Goal: Task Accomplishment & Management: Complete application form

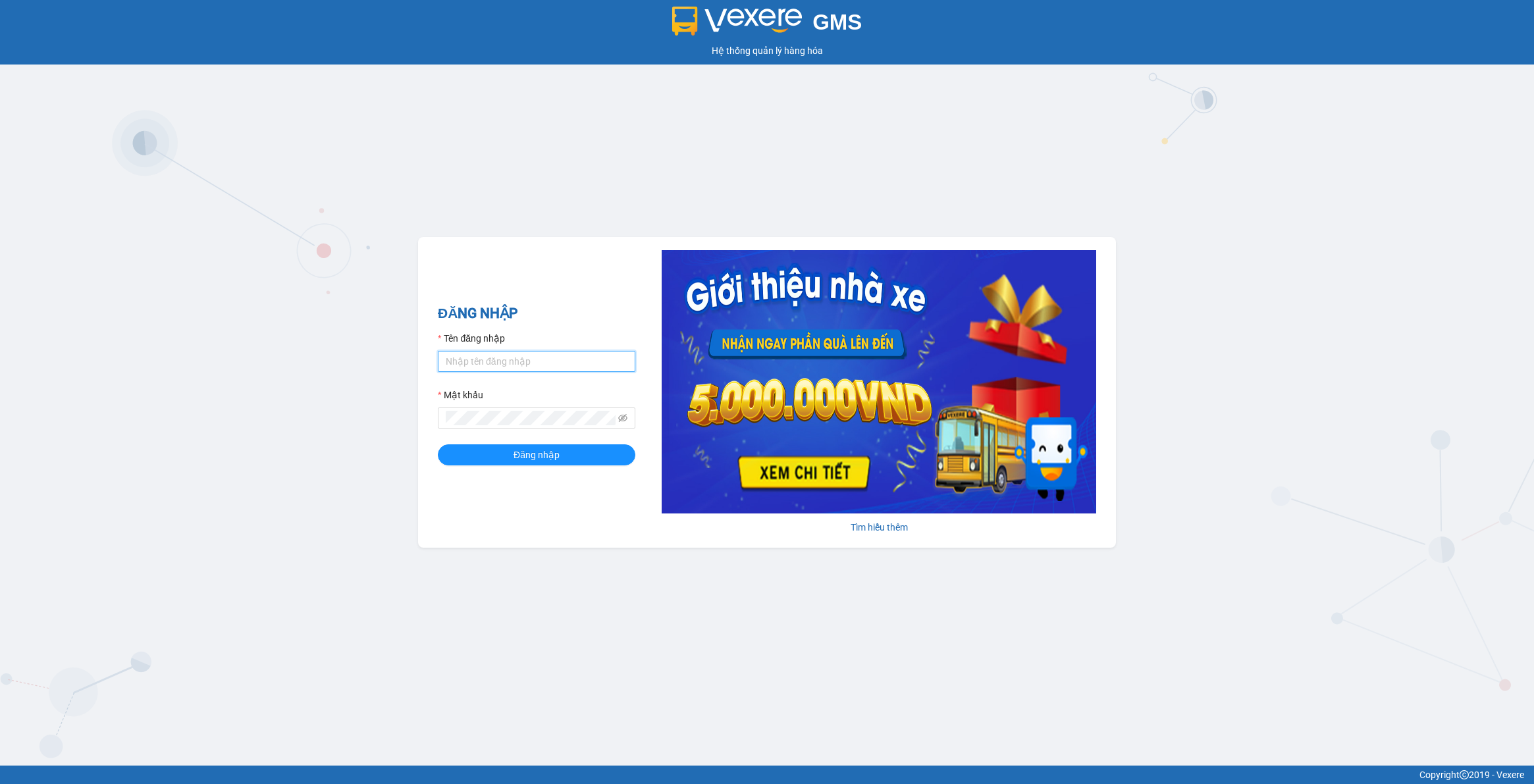
click at [552, 360] on input "Tên đăng nhập" at bounding box center [537, 361] width 198 height 21
type input "lananh.anhkhangdn"
click at [619, 418] on icon "eye-invisible" at bounding box center [623, 418] width 9 height 9
click at [438, 444] on button "Đăng nhập" at bounding box center [537, 454] width 198 height 21
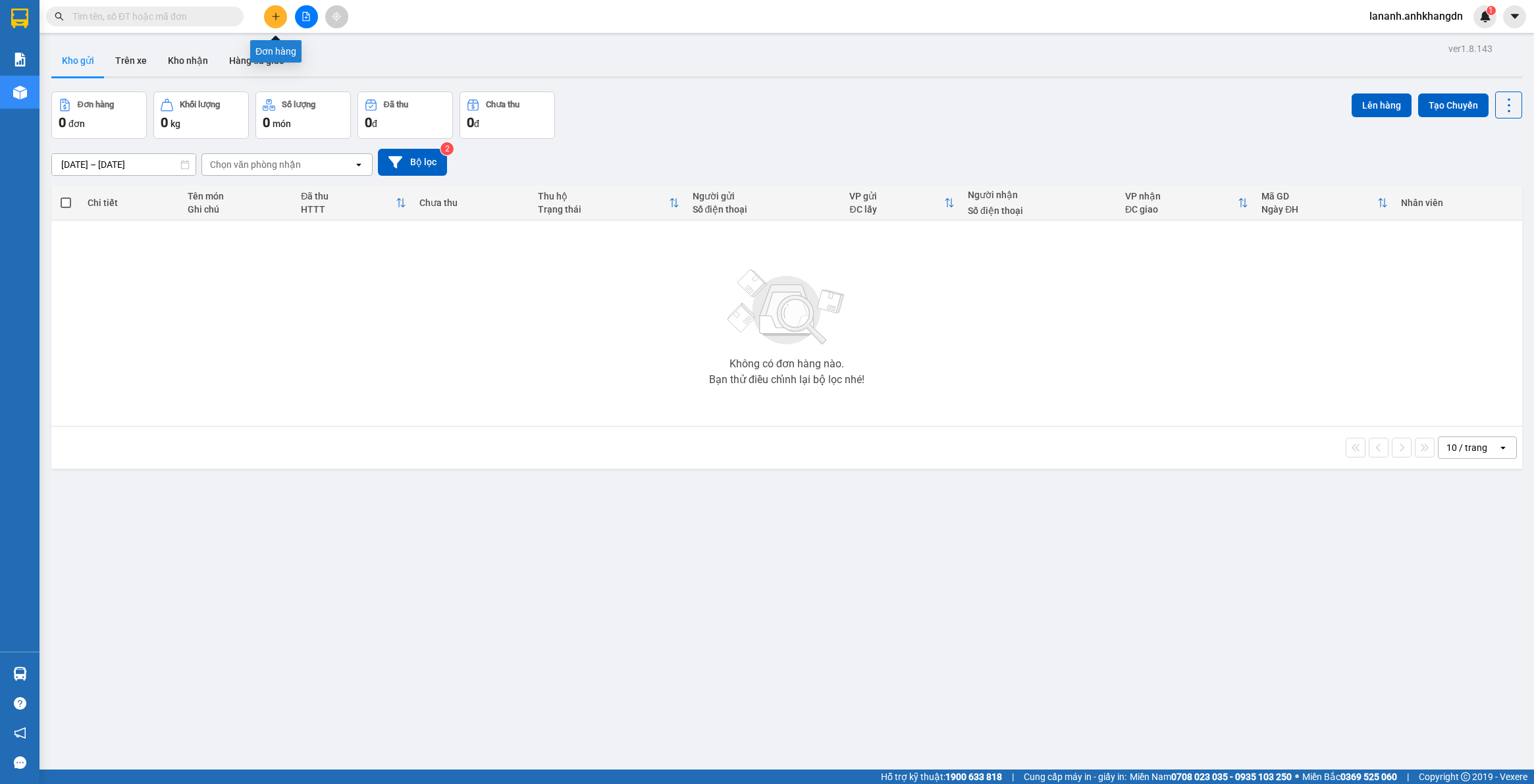
click at [278, 14] on icon "plus" at bounding box center [276, 16] width 9 height 9
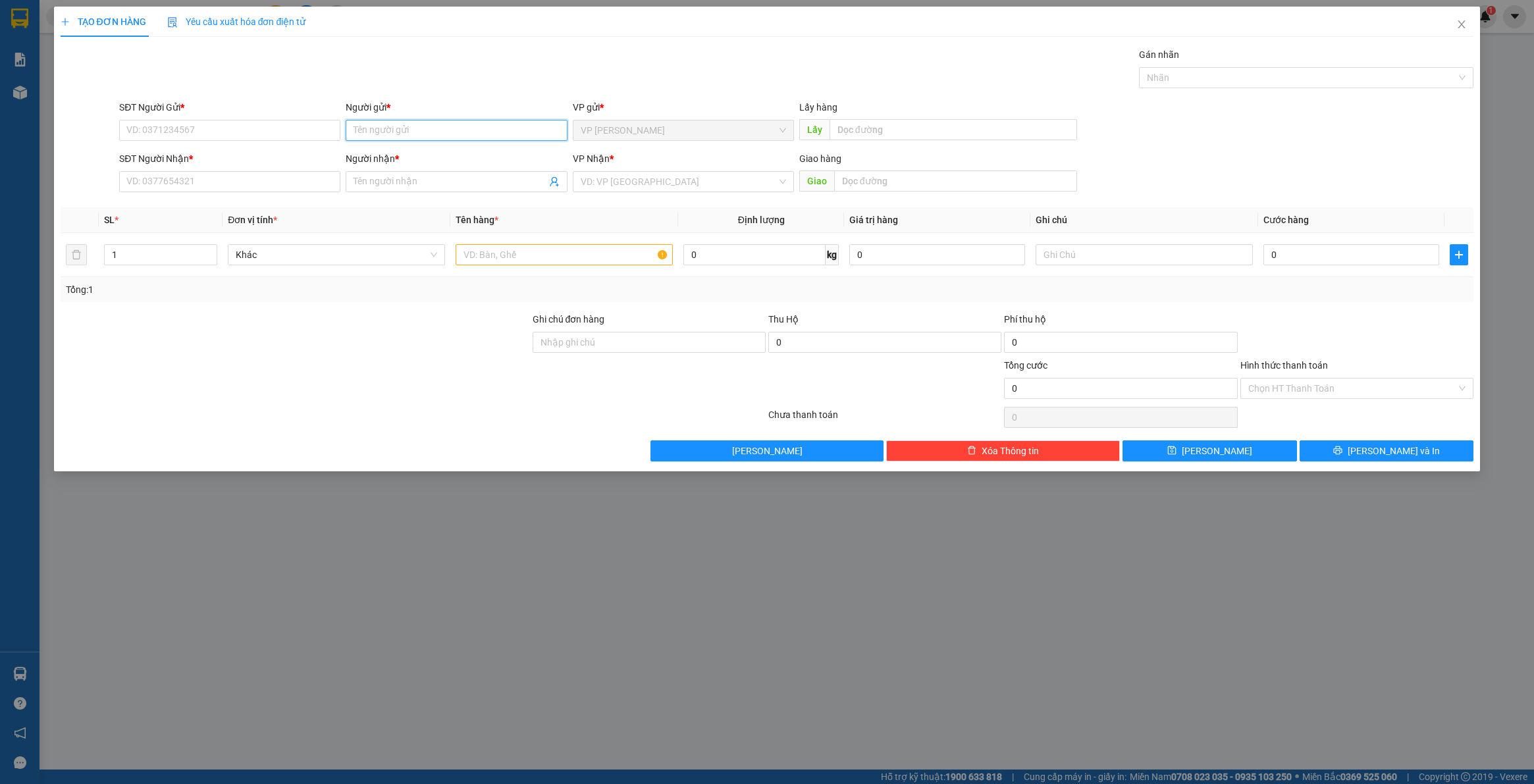
click at [367, 135] on input "Người gửi *" at bounding box center [456, 130] width 221 height 21
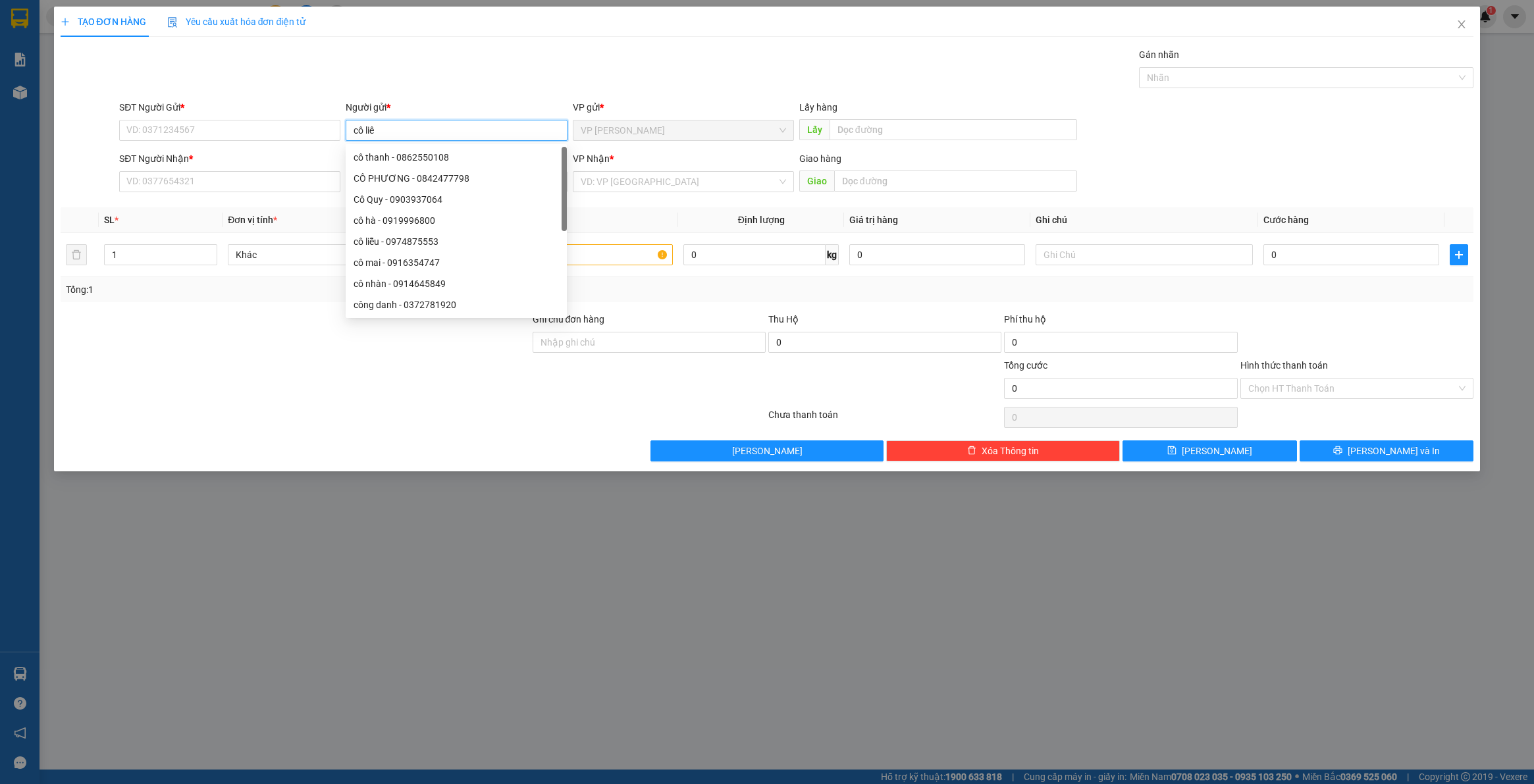
type input "cô liên"
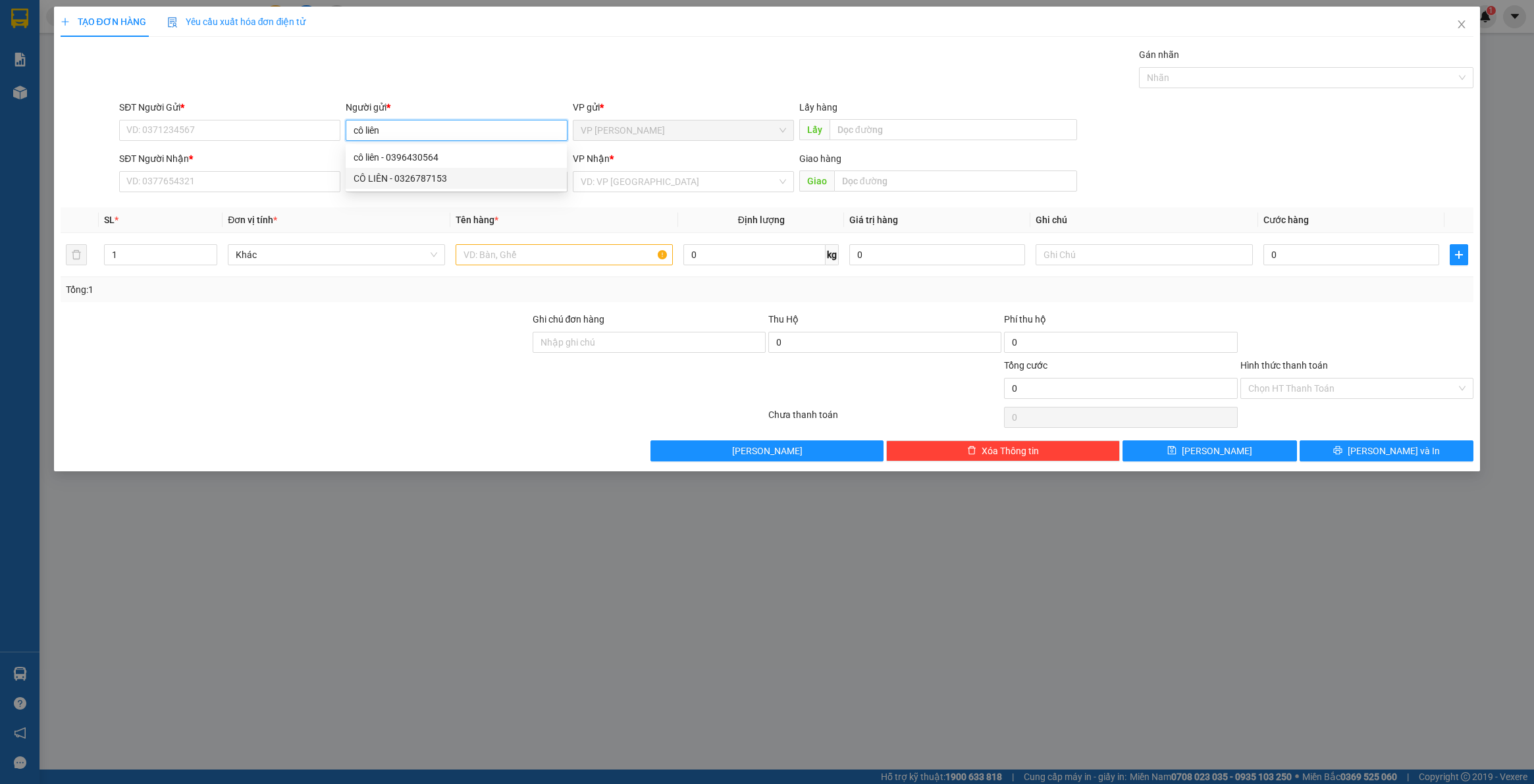
click at [391, 174] on div "CÔ LIÊN - 0326787153" at bounding box center [457, 178] width 205 height 15
type input "0326787153"
type input "CÔ LIÊN"
click at [387, 182] on input "Người nhận *" at bounding box center [450, 181] width 192 height 15
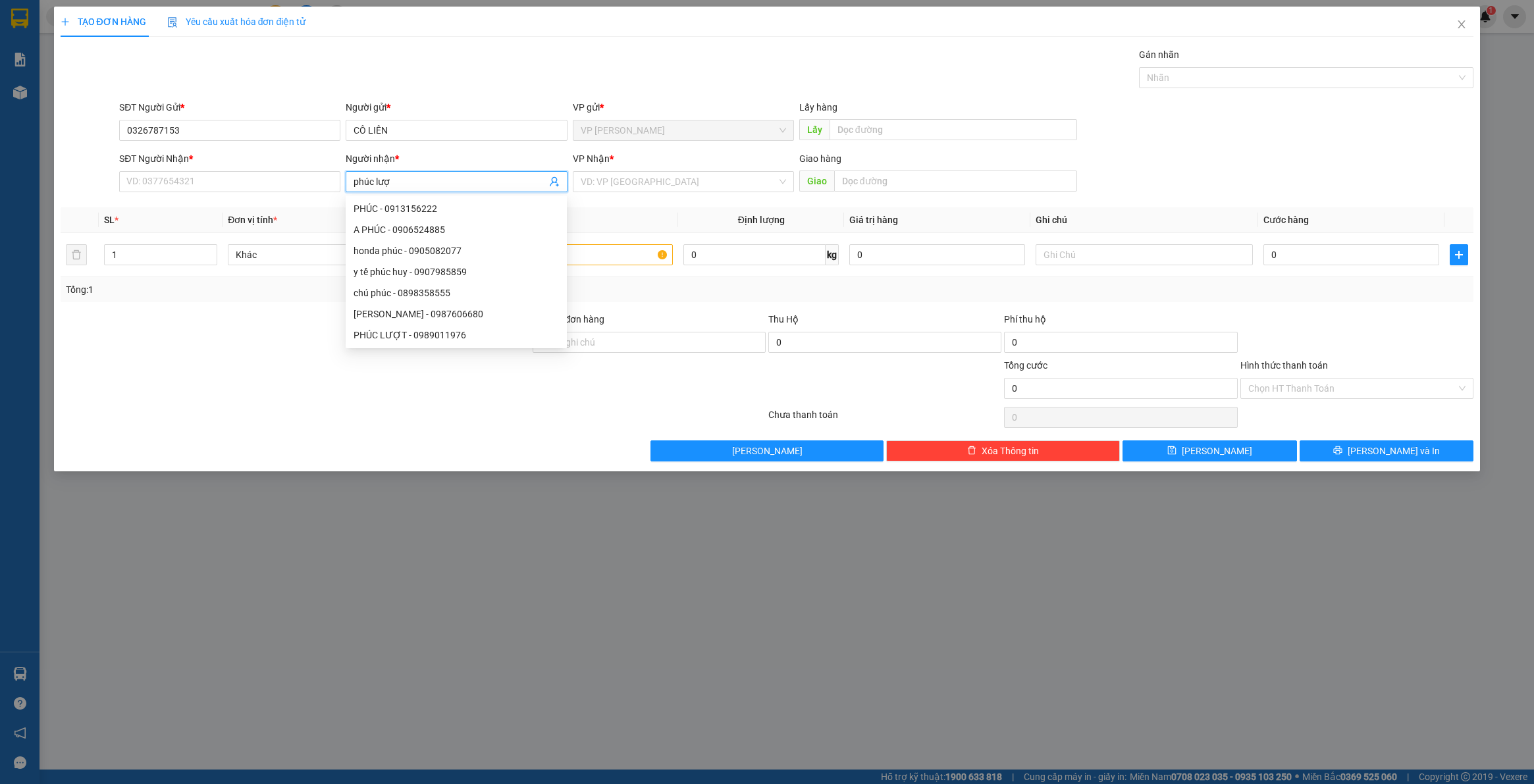
type input "phúc lượt"
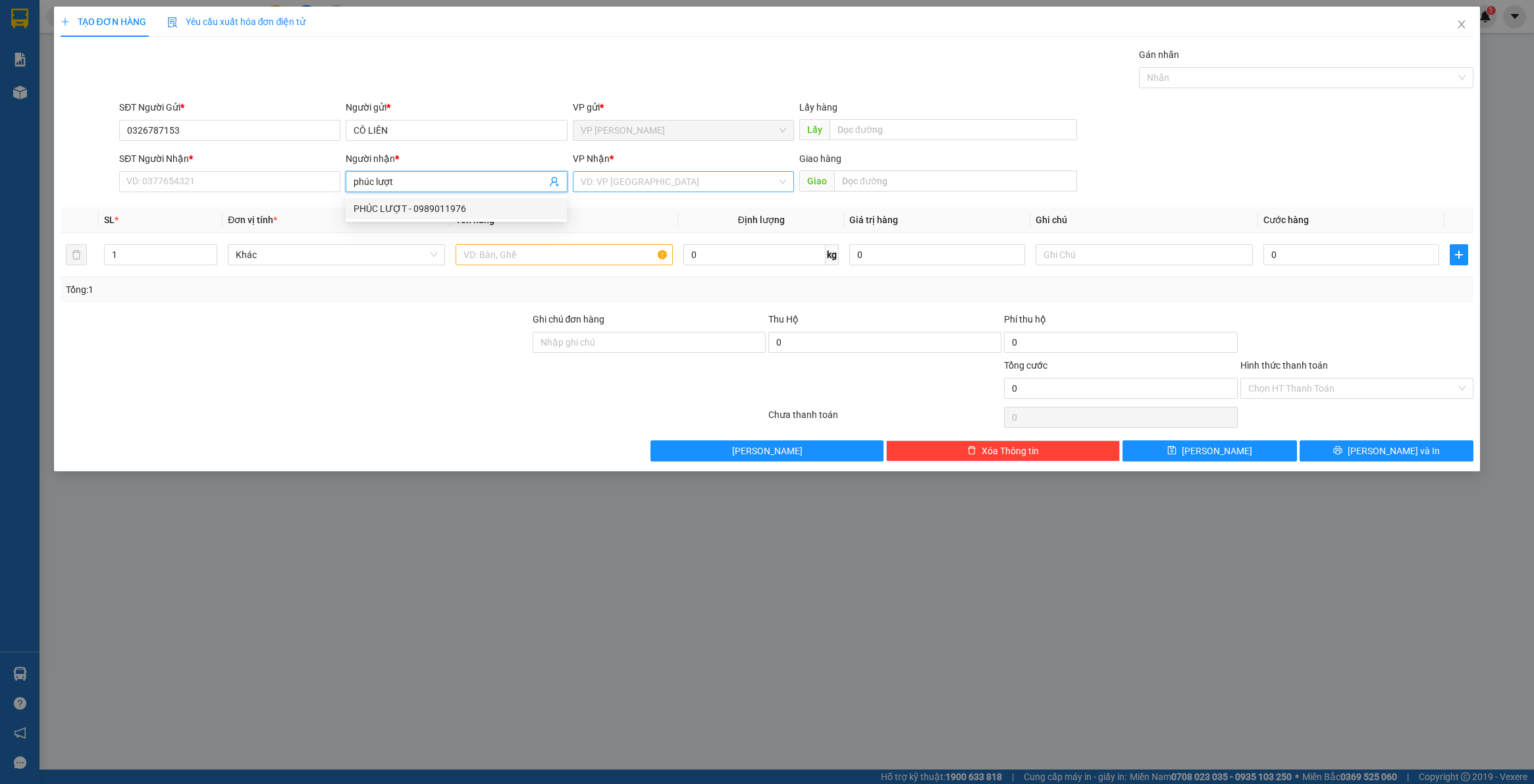
drag, startPoint x: 458, startPoint y: 212, endPoint x: 615, endPoint y: 184, distance: 159.5
click at [462, 208] on div "PHÚC LƯỢT - 0989011976" at bounding box center [457, 208] width 205 height 15
type input "0989011976"
type input "PHÚC LƯỢT"
click at [679, 173] on input "search" at bounding box center [679, 181] width 196 height 19
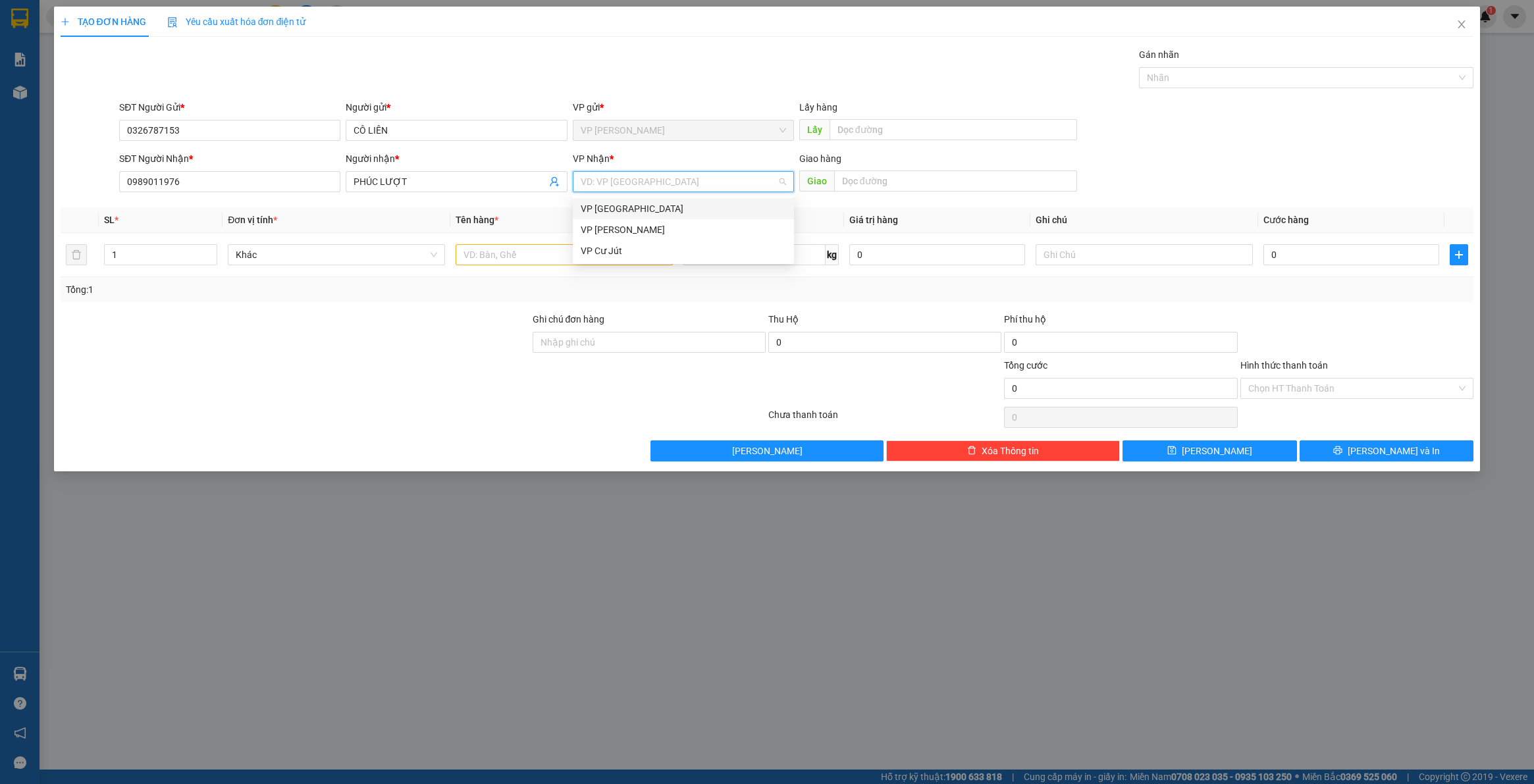
drag, startPoint x: 623, startPoint y: 208, endPoint x: 764, endPoint y: 134, distance: 159.2
click at [624, 208] on div "VP Sài Gòn" at bounding box center [684, 208] width 205 height 15
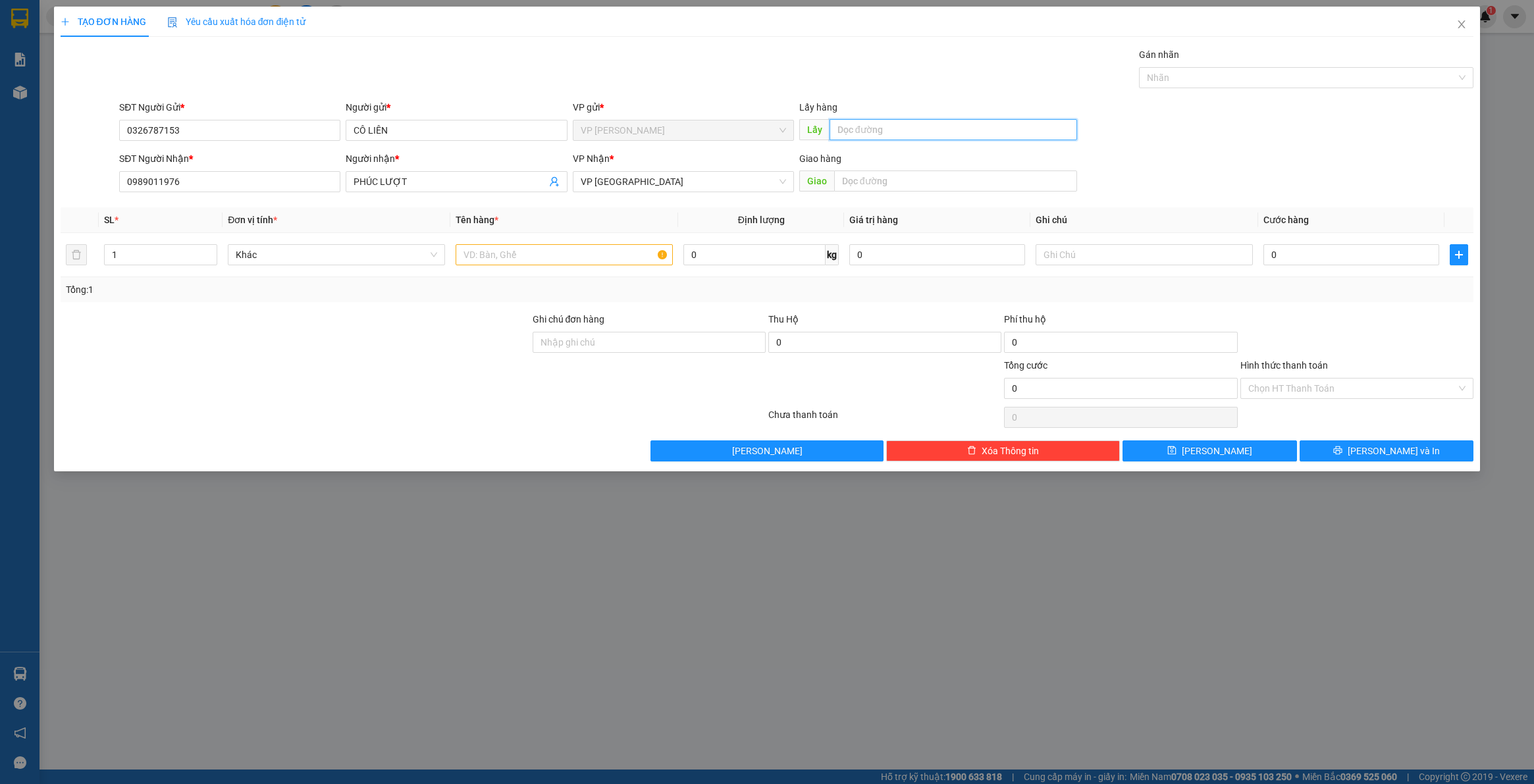
click at [868, 135] on input "text" at bounding box center [953, 129] width 247 height 21
type input "cx 42"
click at [540, 250] on input "text" at bounding box center [564, 254] width 217 height 21
type input "bao gạo"
click at [1308, 248] on input "0" at bounding box center [1351, 254] width 176 height 21
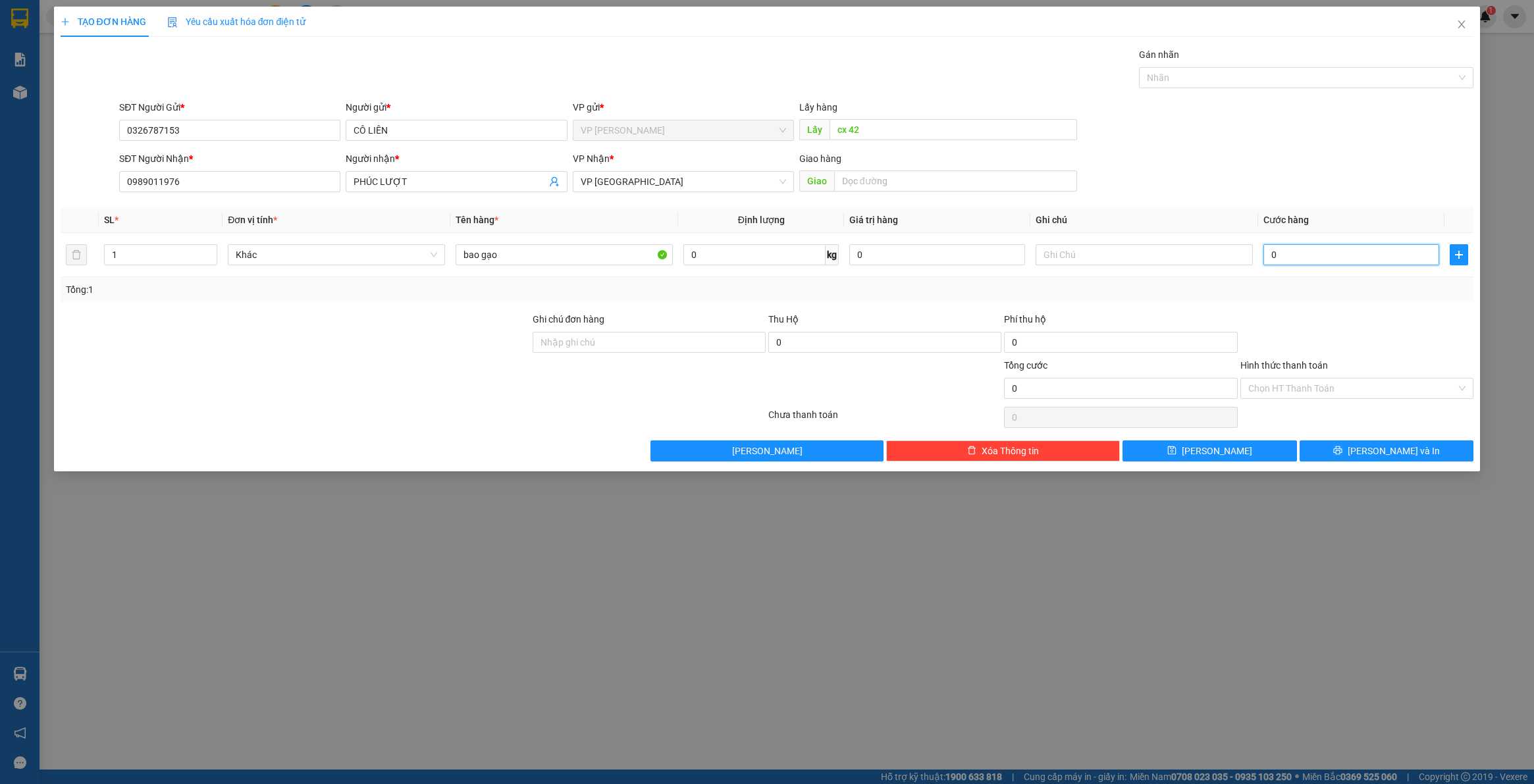
type input "7"
type input "70"
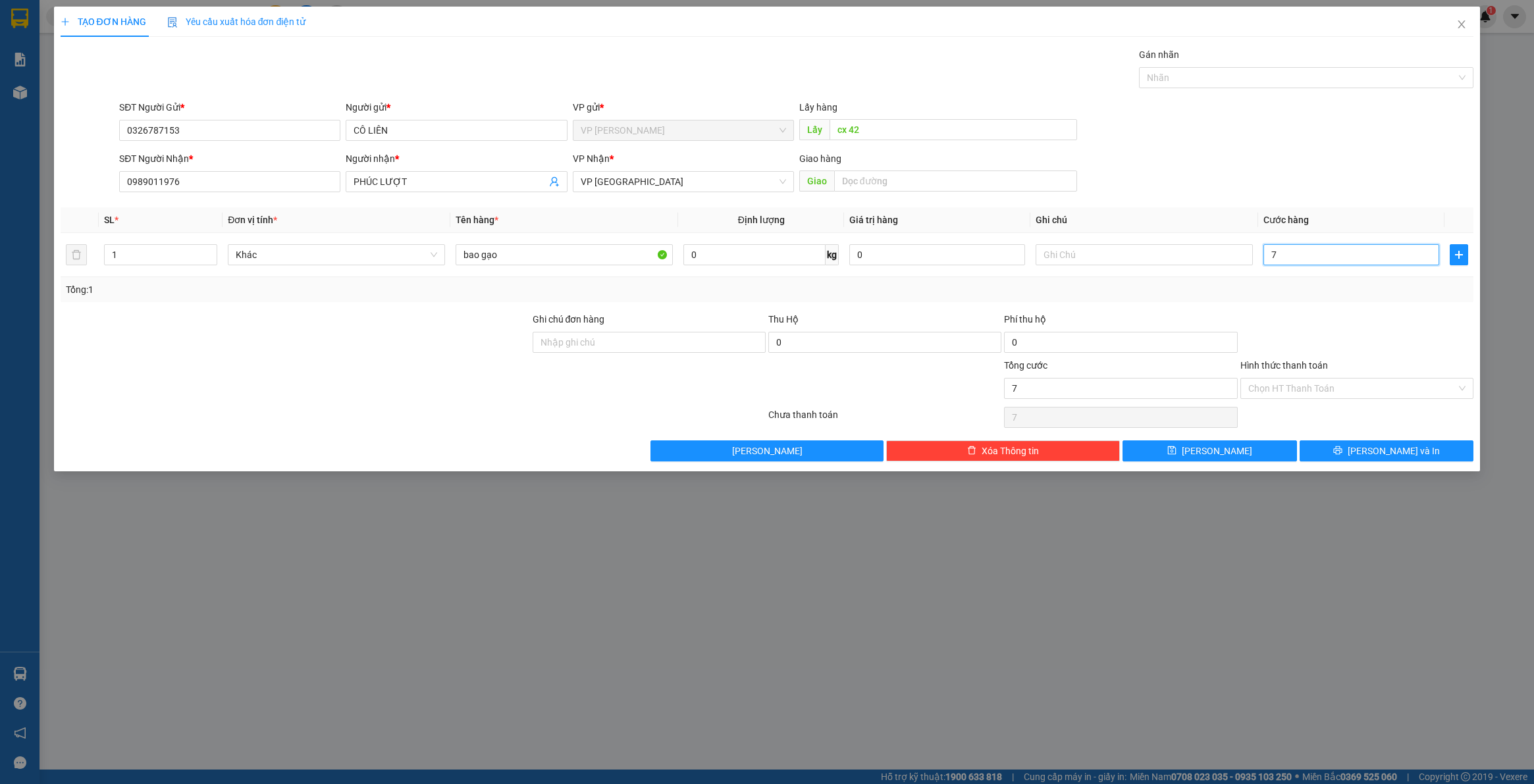
type input "70"
type input "700"
type input "7.000"
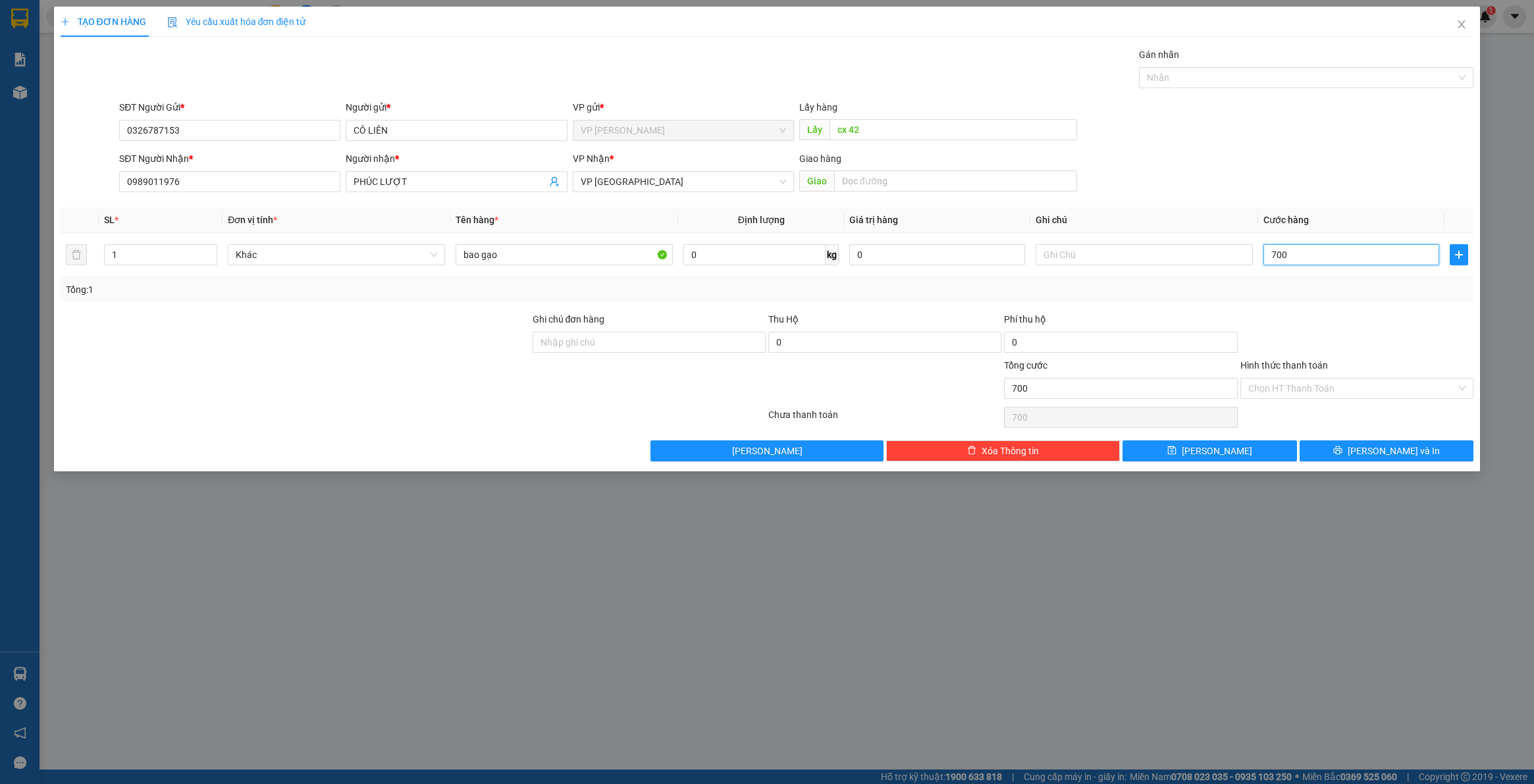
type input "7.000"
type input "70.000"
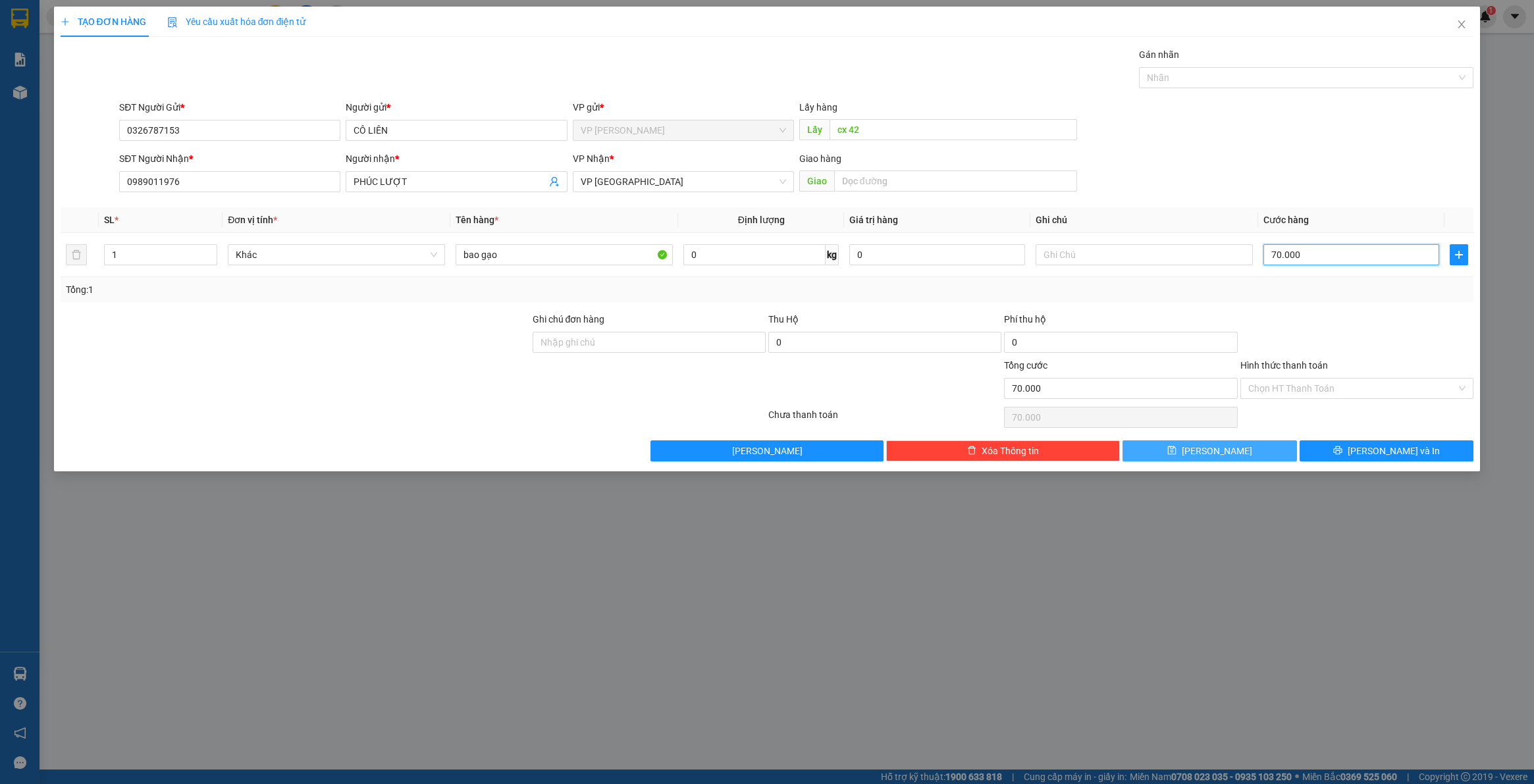
type input "70.000"
click at [1261, 453] on button "Lưu" at bounding box center [1210, 450] width 174 height 21
type input "0"
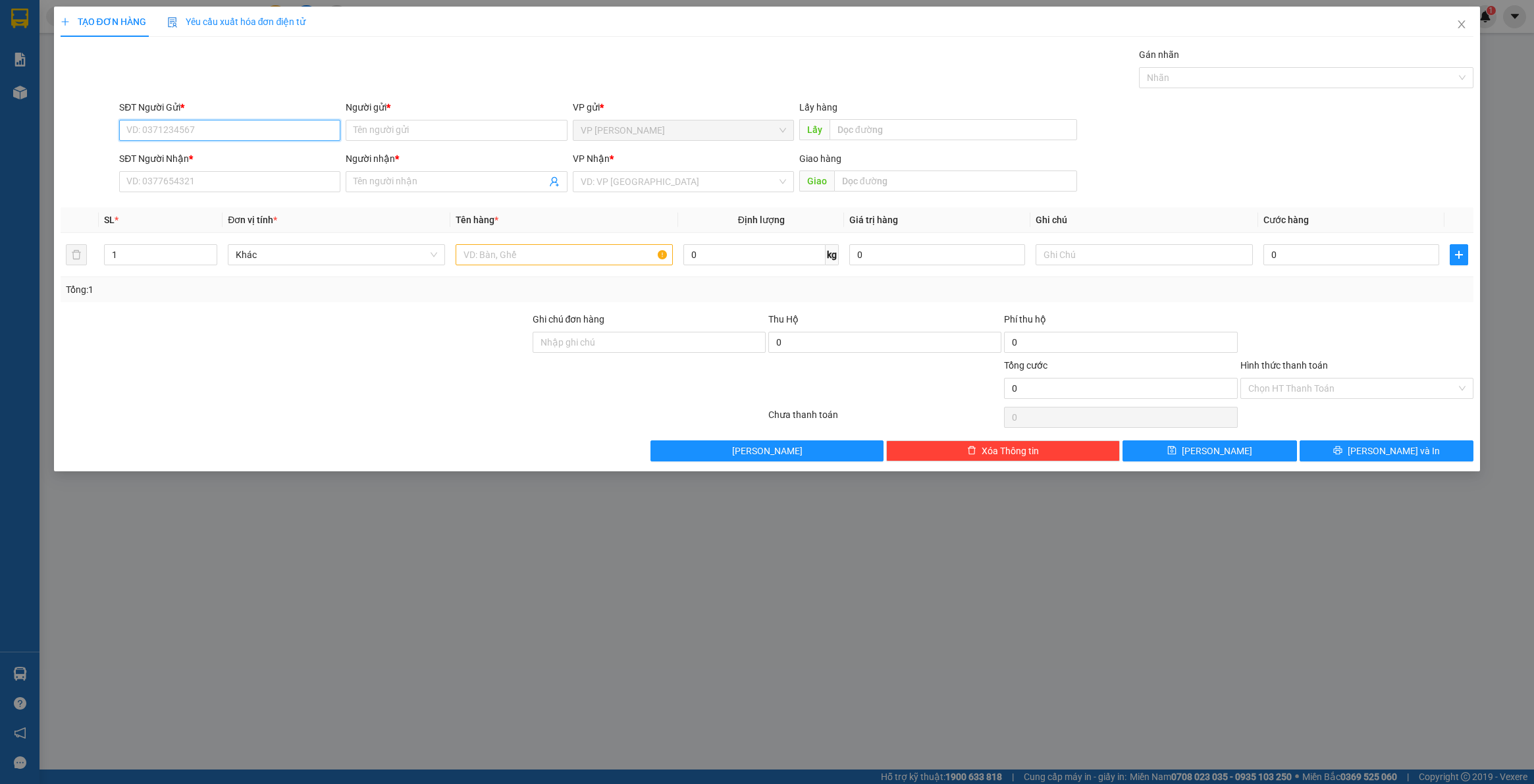
paste input "0382605432"
type input "0382605432"
click at [159, 155] on div "0382605432 - c phước" at bounding box center [229, 157] width 205 height 15
type input "c phước"
type input "bao gạo t7 eapo , thùng trứng đăk ghềnh"
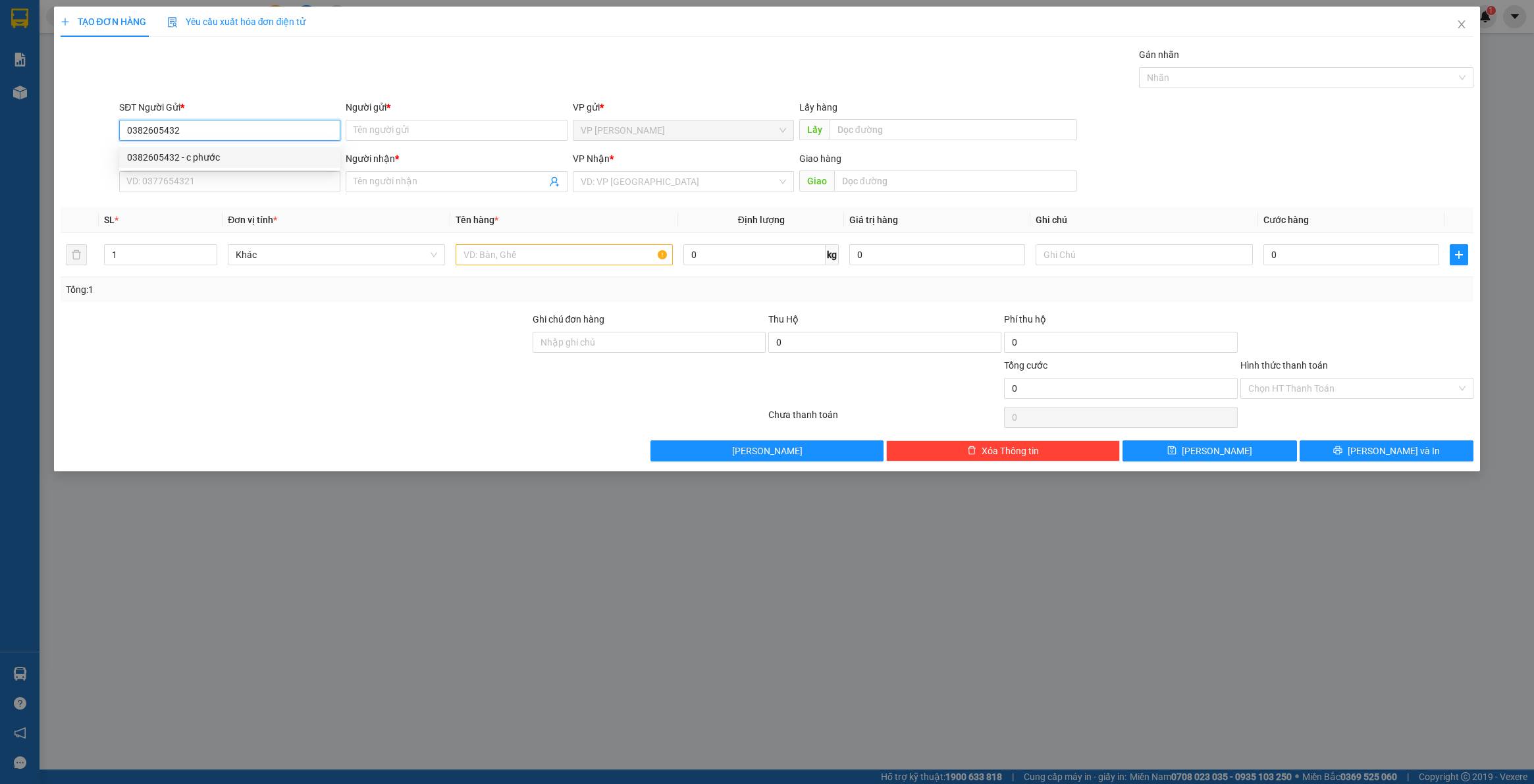
type input "0382605432"
type input "c phước"
type input "100.000"
type input "0382605432"
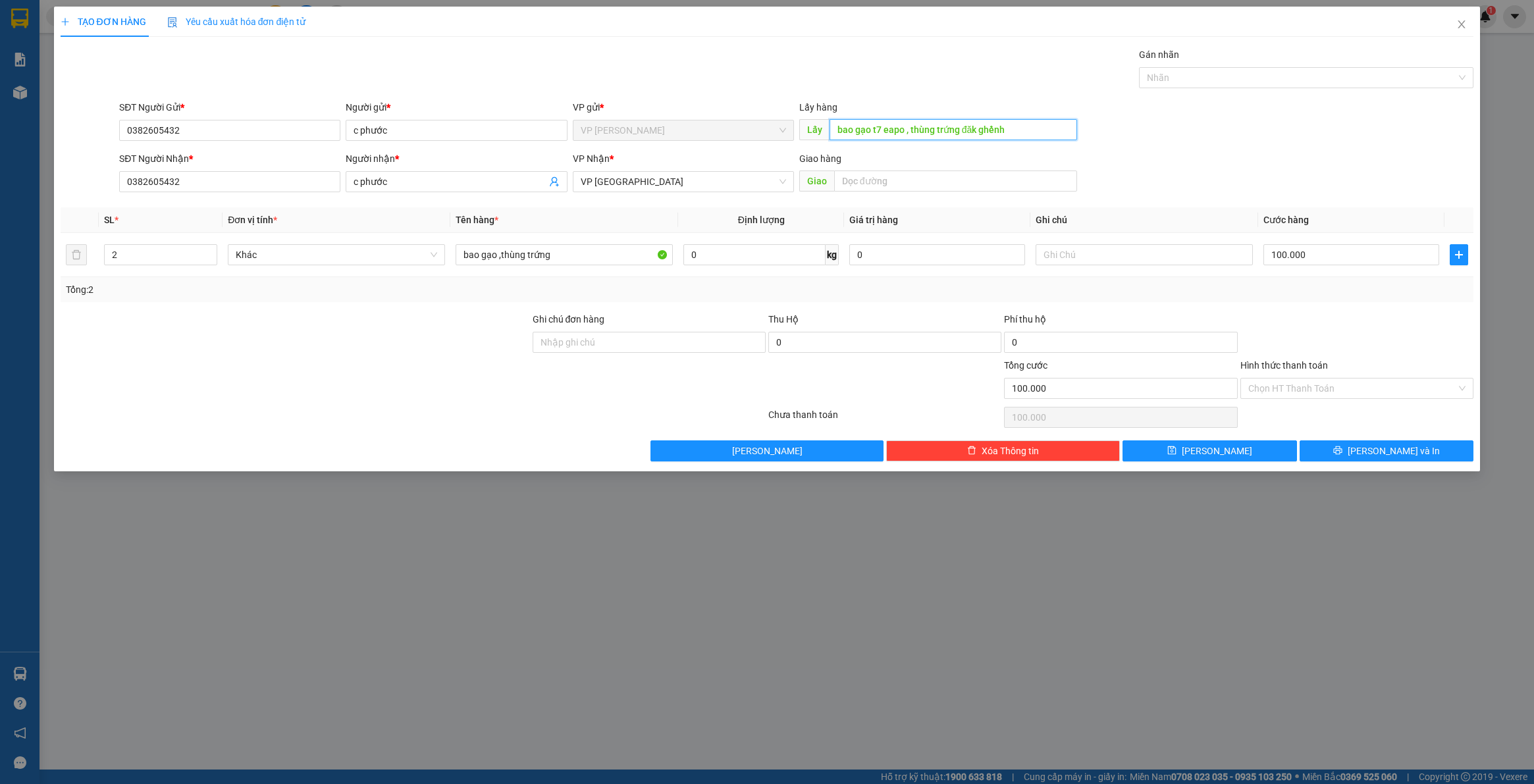
click at [1027, 134] on input "bao gạo t7 eapo , thùng trứng đăk ghềnh" at bounding box center [953, 129] width 247 height 21
type input "bao gạo t7 eapo"
drag, startPoint x: 135, startPoint y: 249, endPoint x: 74, endPoint y: 268, distance: 63.9
click at [74, 268] on tr "2 Khác bao gạo ,thùng trứng 0 kg 0 100.000" at bounding box center [767, 255] width 1413 height 44
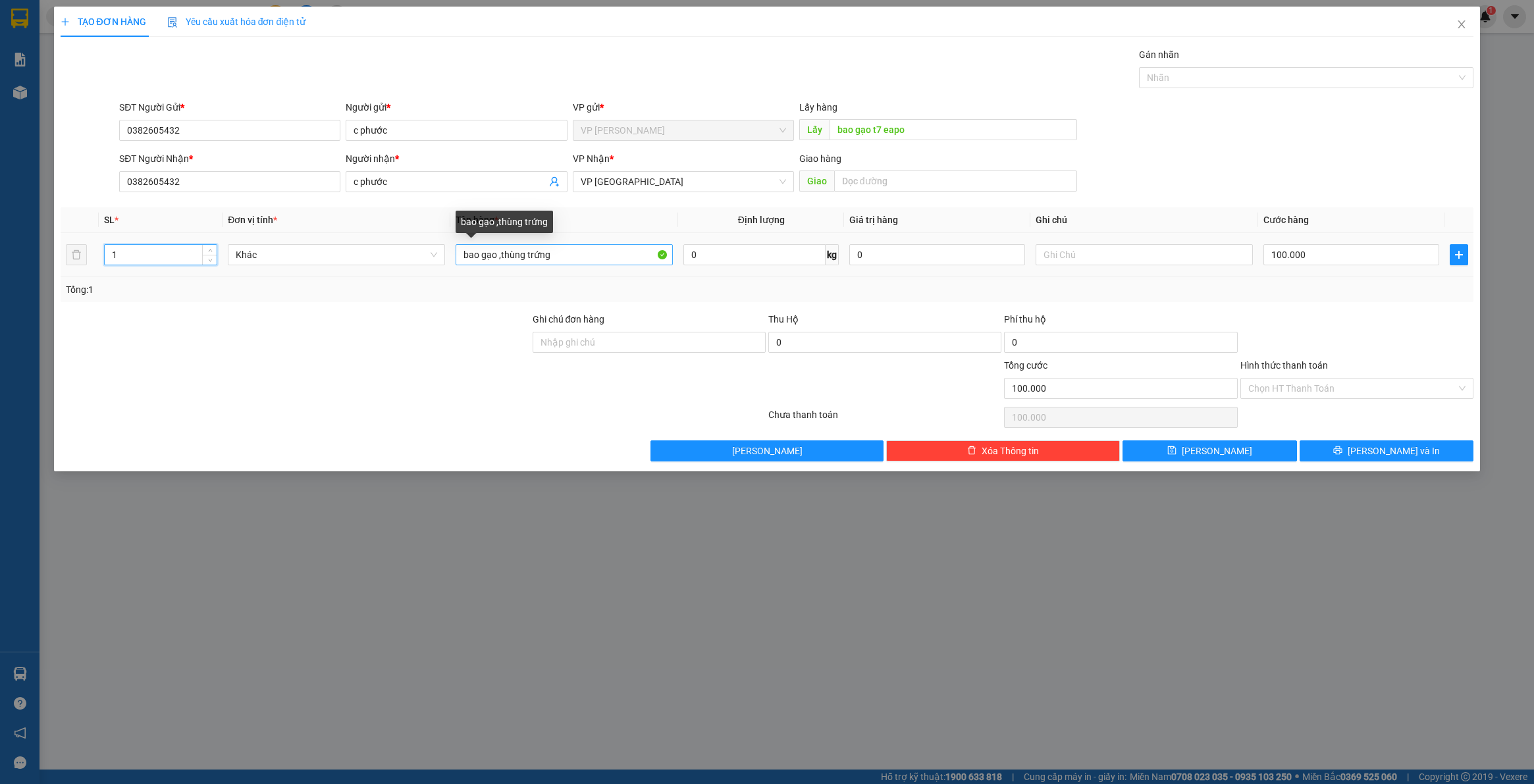
type input "1"
click at [566, 264] on input "bao gạo ,thùng trứng" at bounding box center [564, 254] width 217 height 21
type input "bao gạo"
click at [1357, 255] on input "100.000" at bounding box center [1351, 254] width 176 height 21
type input "5"
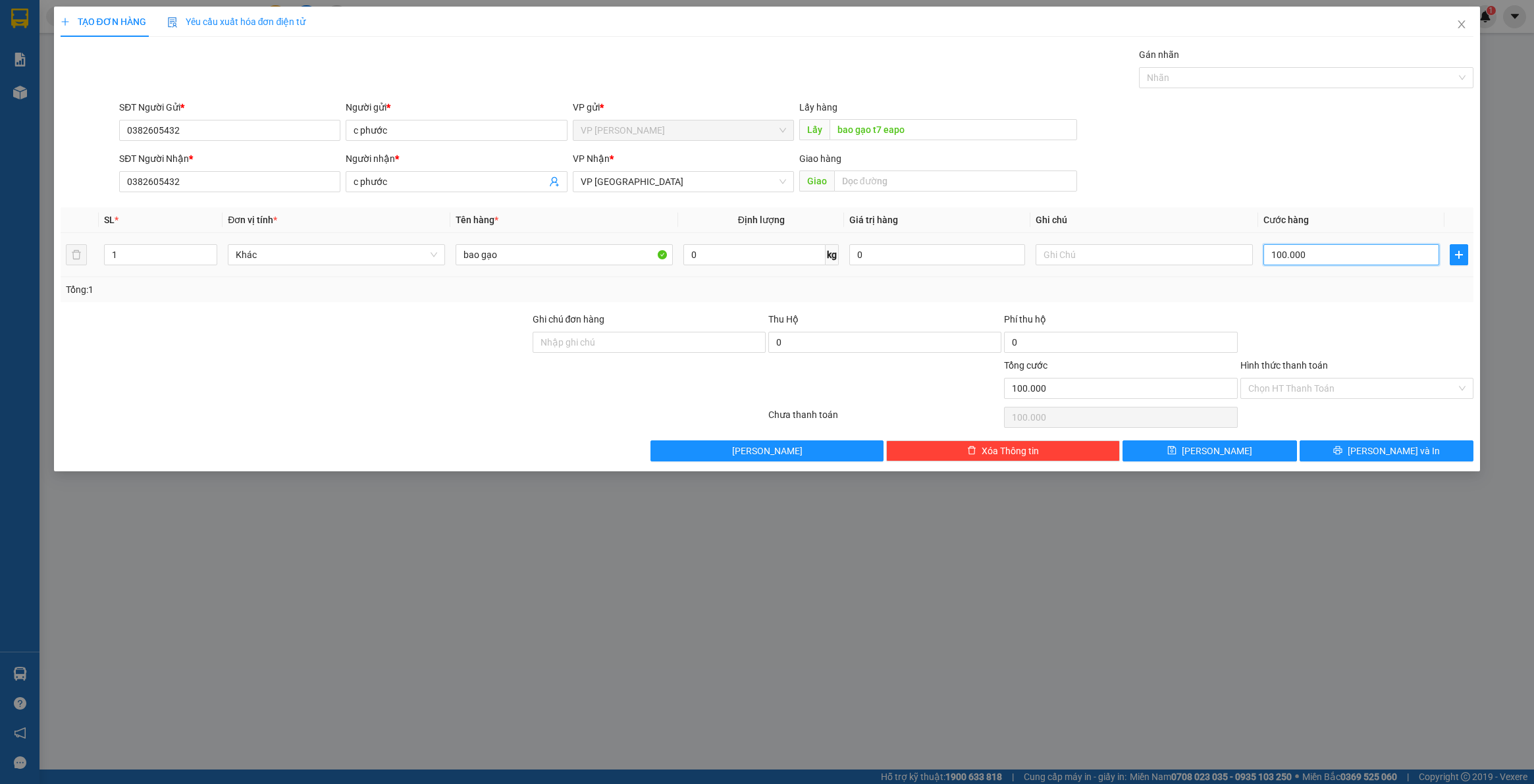
type input "5"
type input "50"
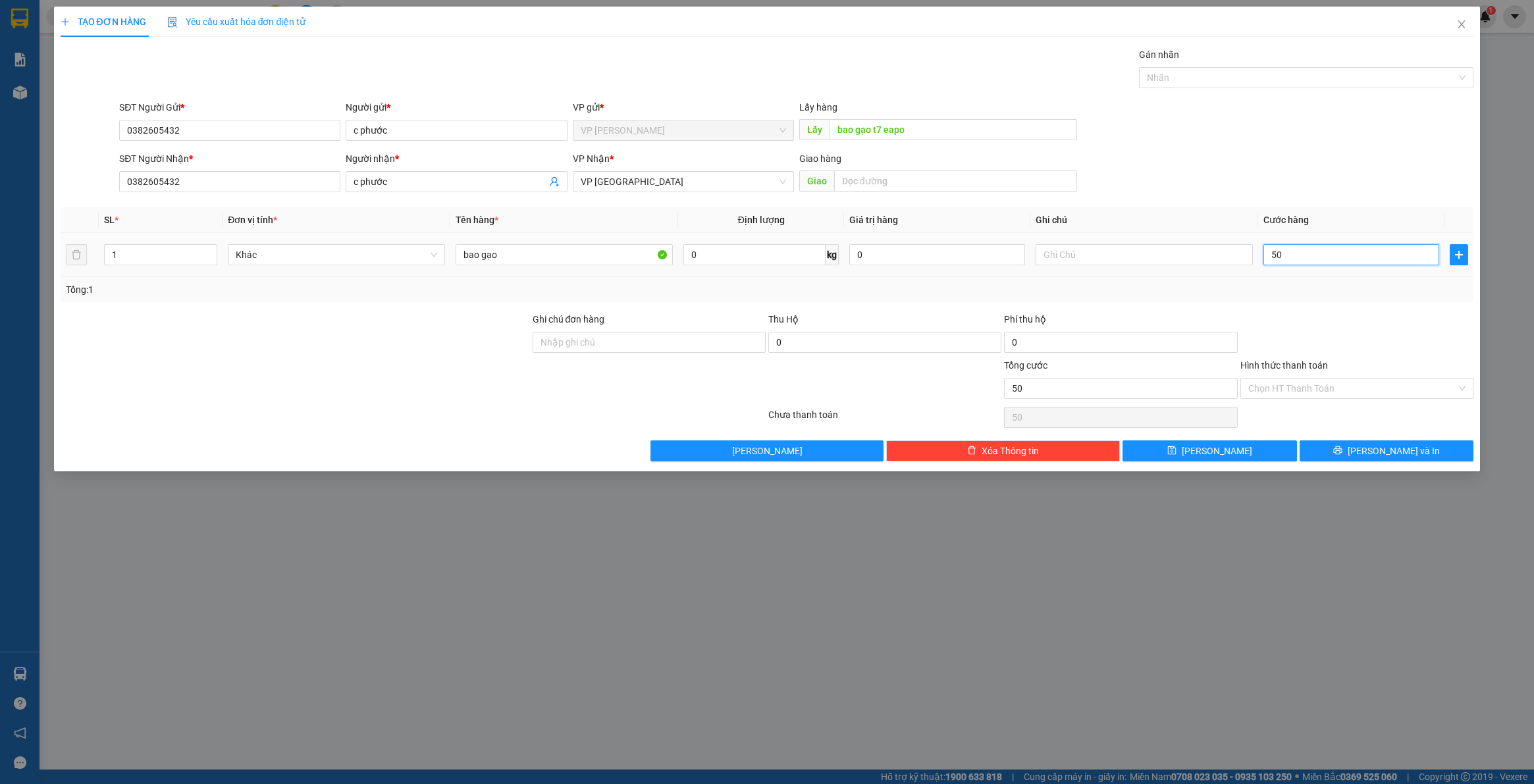
type input "500"
type input "5.000"
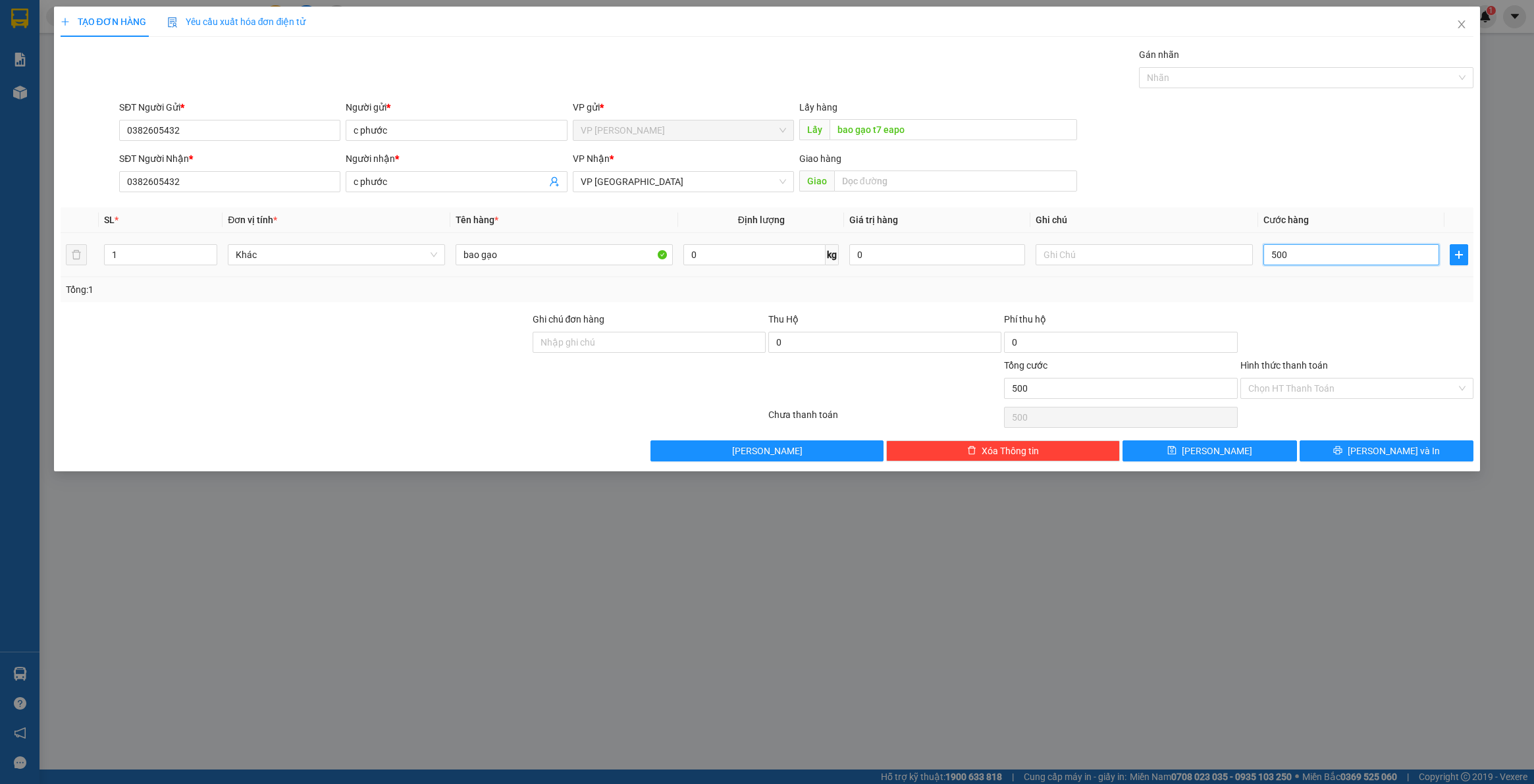
type input "5.000"
type input "50.000"
click at [1225, 448] on button "Lưu" at bounding box center [1210, 450] width 174 height 21
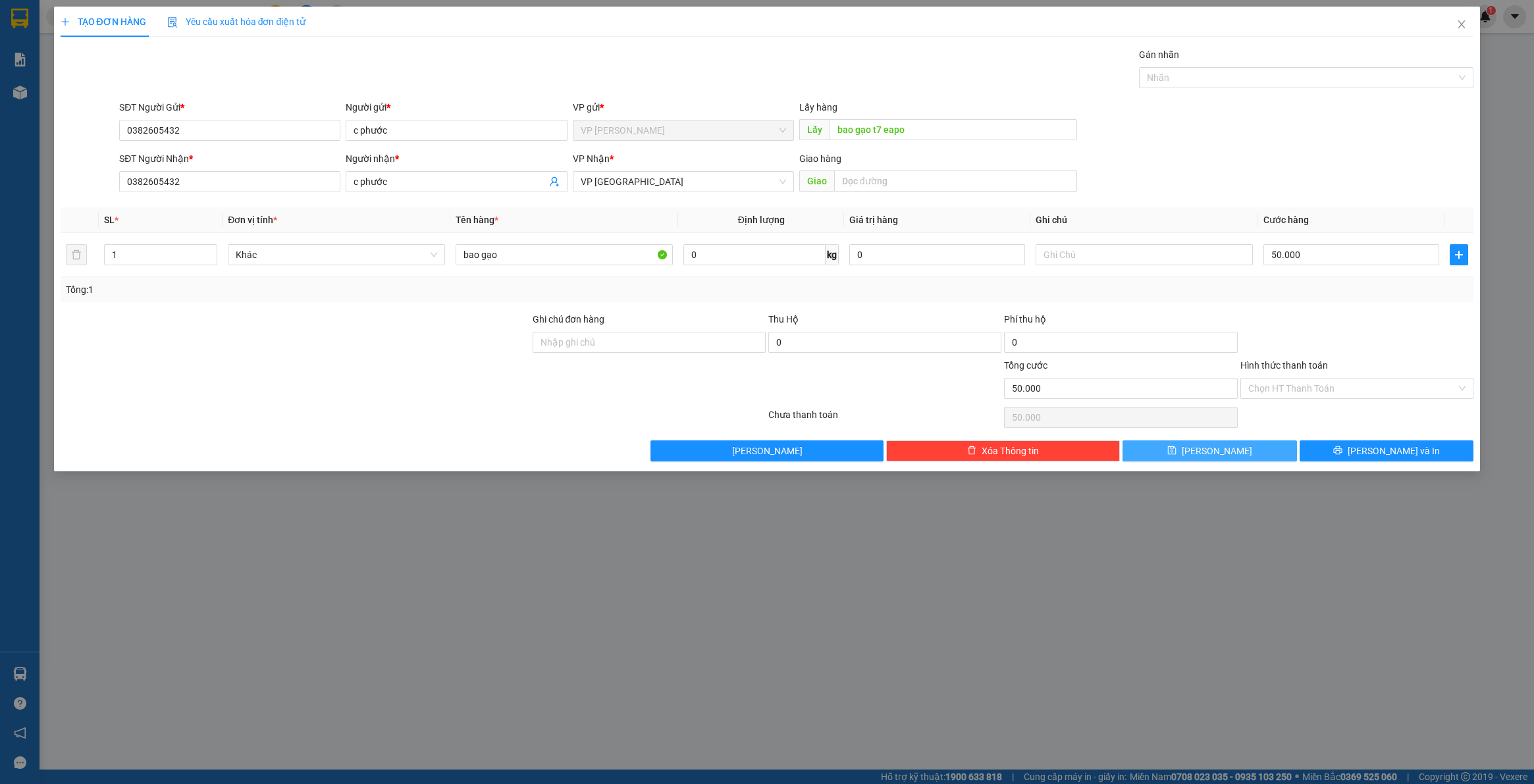
type input "0"
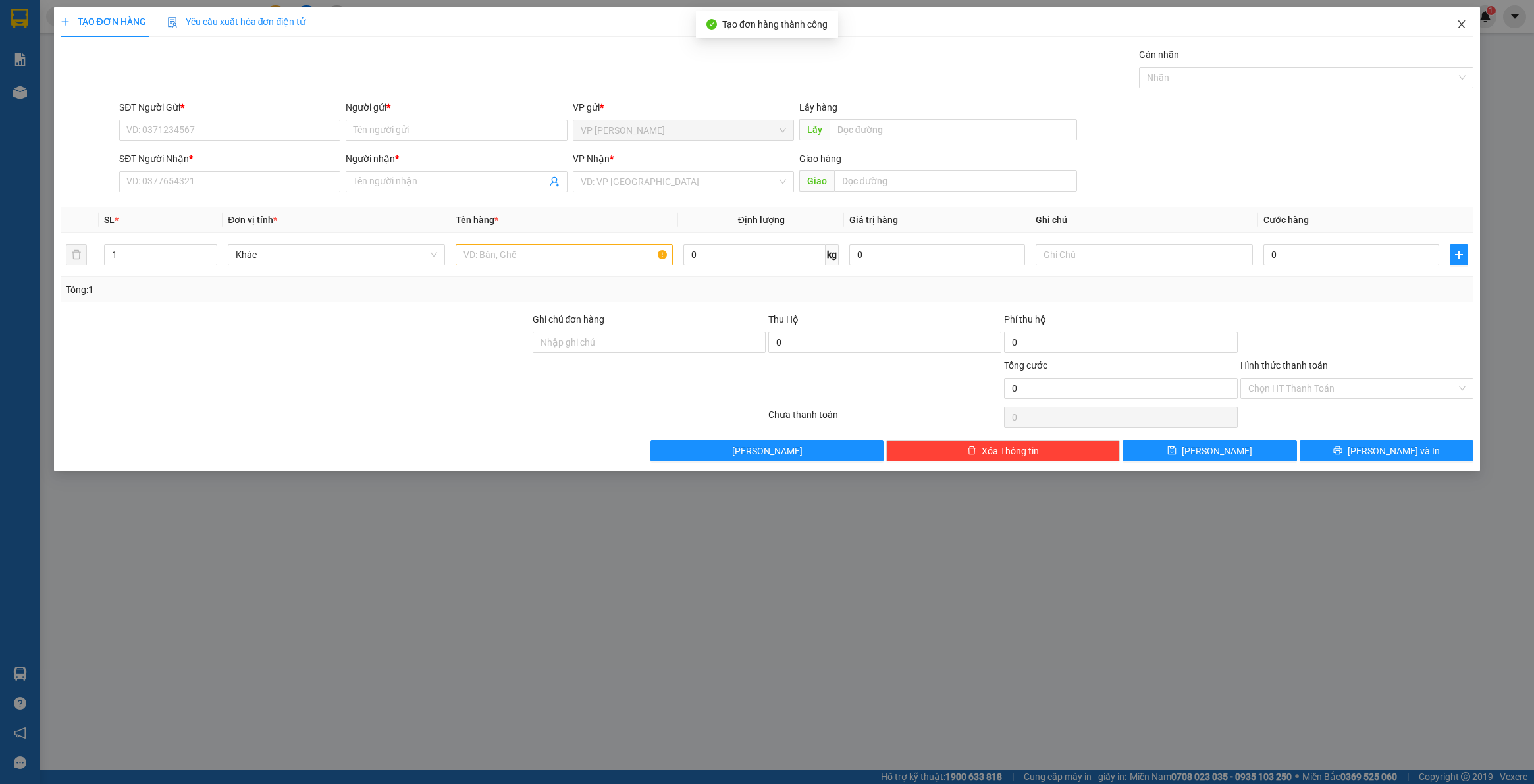
click at [1462, 25] on icon "close" at bounding box center [1462, 24] width 7 height 8
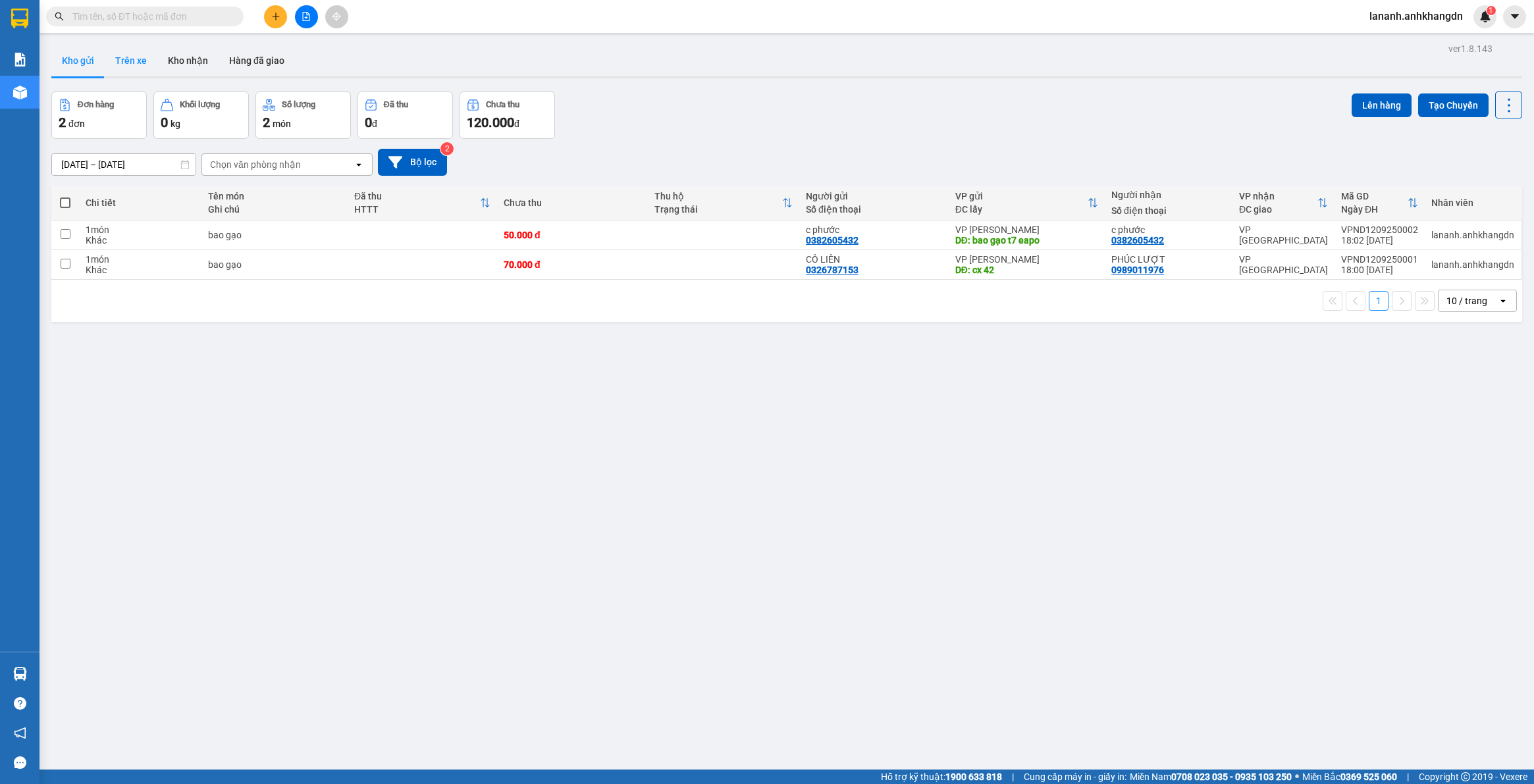
click at [127, 58] on button "Trên xe" at bounding box center [131, 61] width 53 height 32
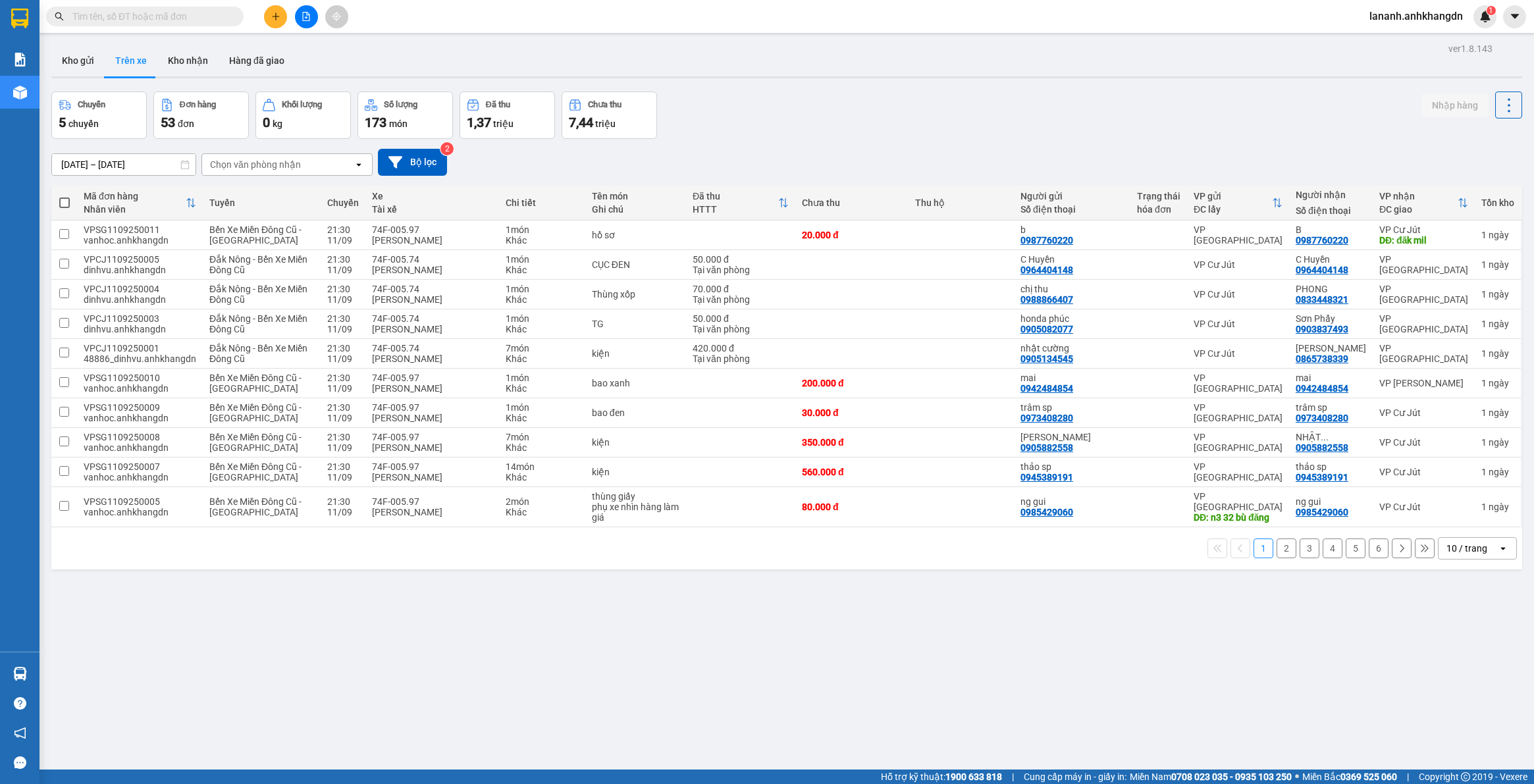
click at [1277, 547] on button "2" at bounding box center [1286, 548] width 19 height 19
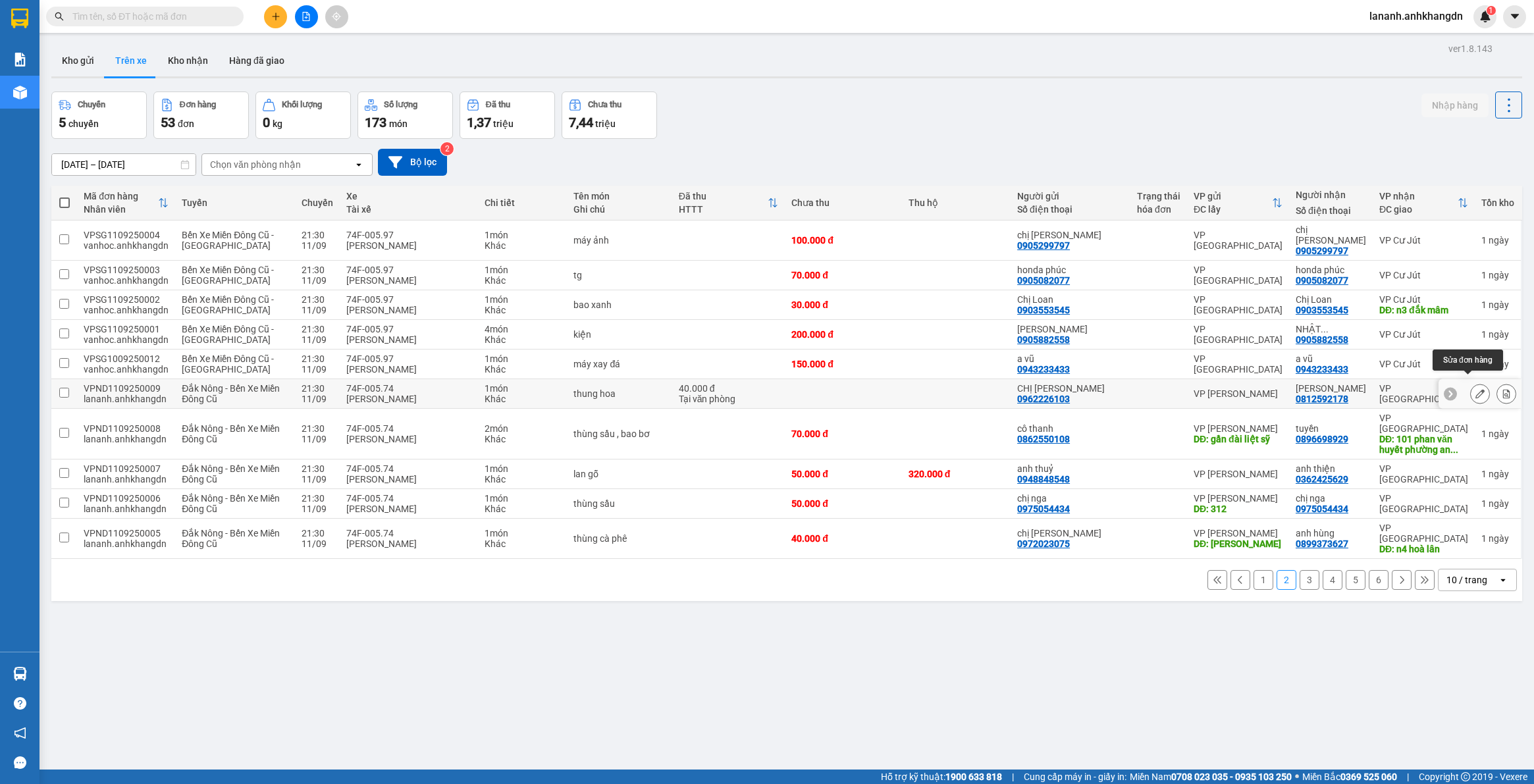
click at [1476, 389] on icon at bounding box center [1480, 394] width 9 height 9
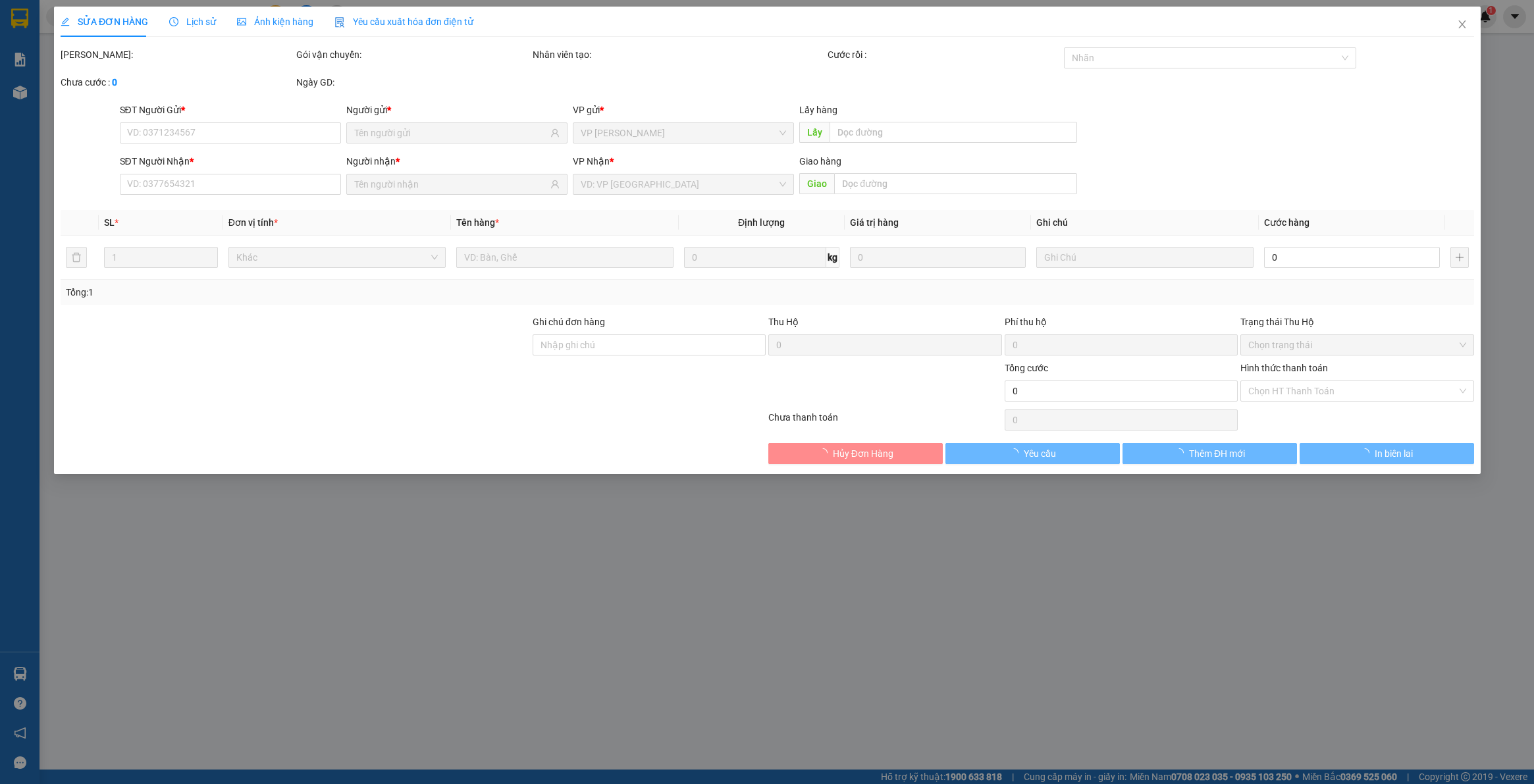
type input "0962226103"
type input "0812592178"
type input "40.000"
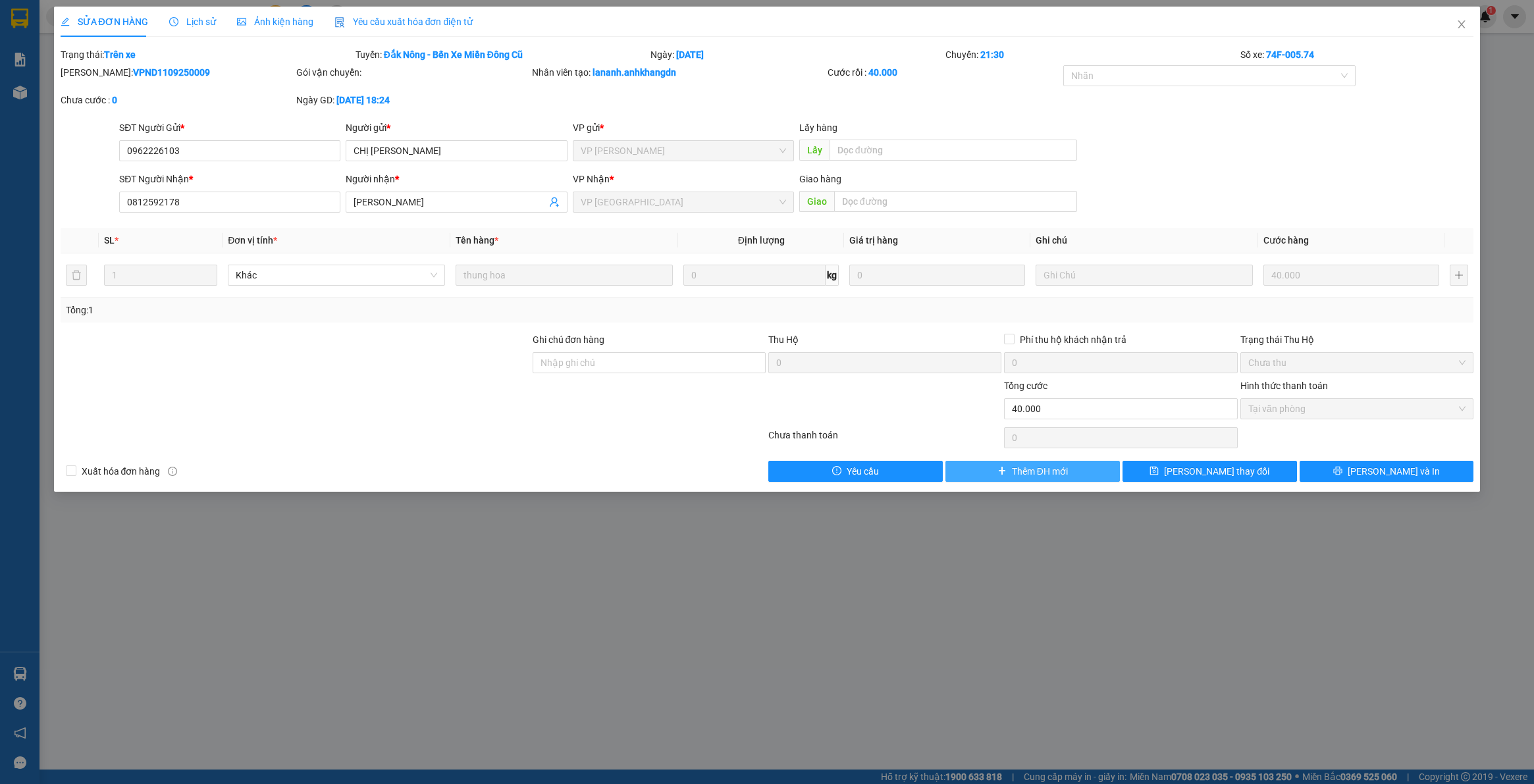
click at [1042, 468] on span "Thêm ĐH mới" at bounding box center [1040, 471] width 56 height 15
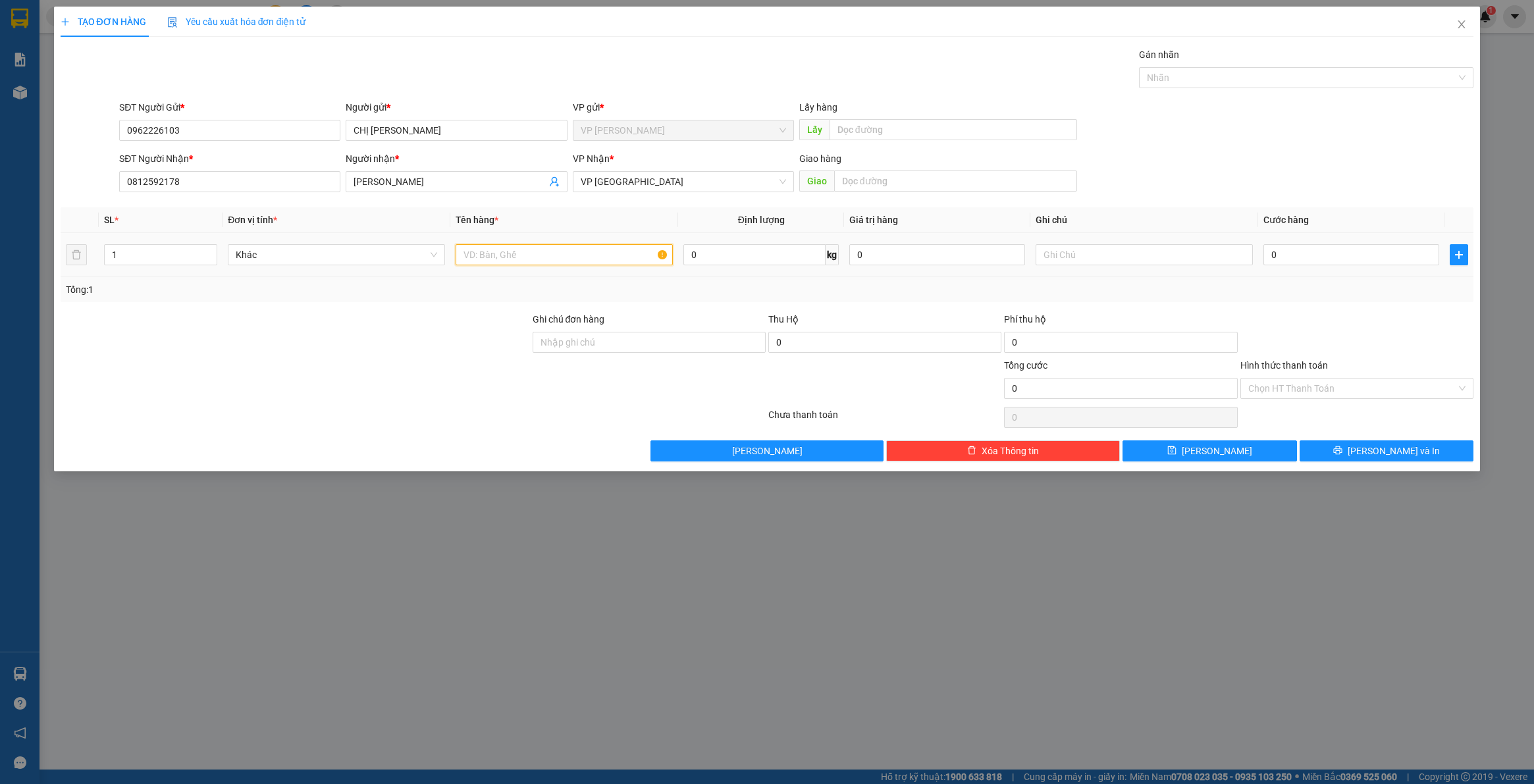
click at [499, 259] on input "text" at bounding box center [564, 254] width 217 height 21
type input "thùng hoa"
click at [1368, 270] on td "0" at bounding box center [1351, 255] width 187 height 44
click at [1368, 264] on input "0" at bounding box center [1351, 254] width 176 height 21
type input "3"
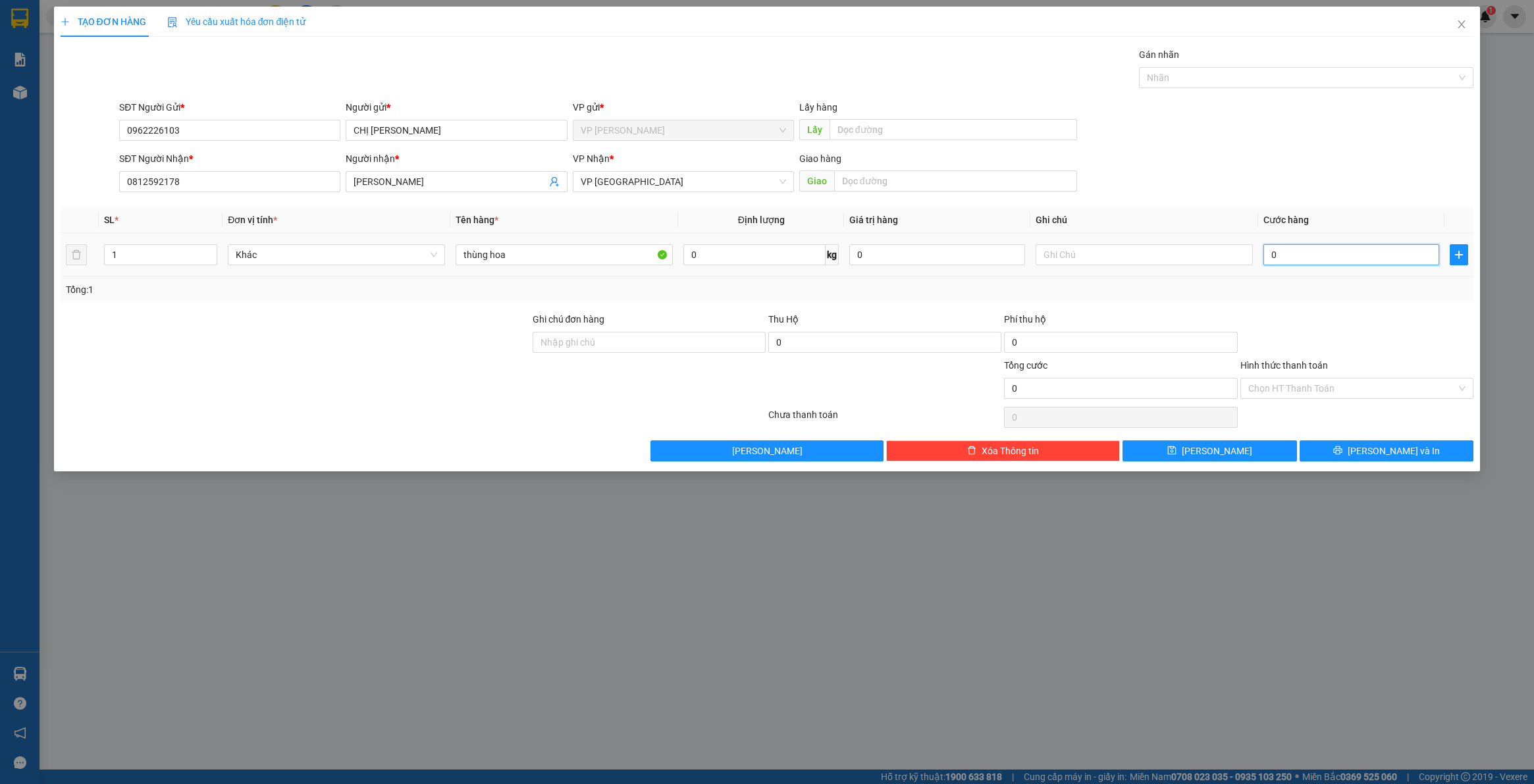
type input "3"
type input "30"
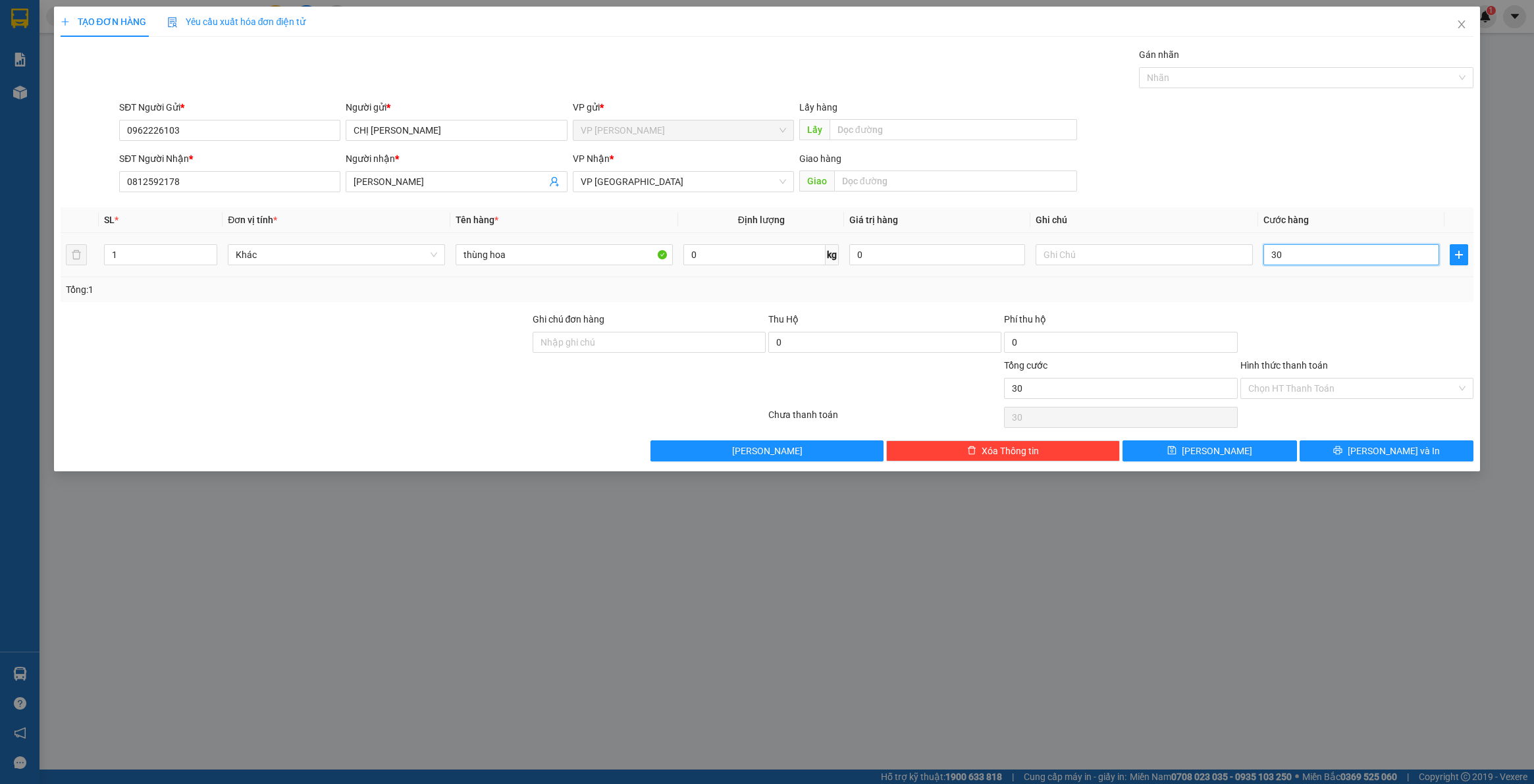
type input "300"
type input "3.000"
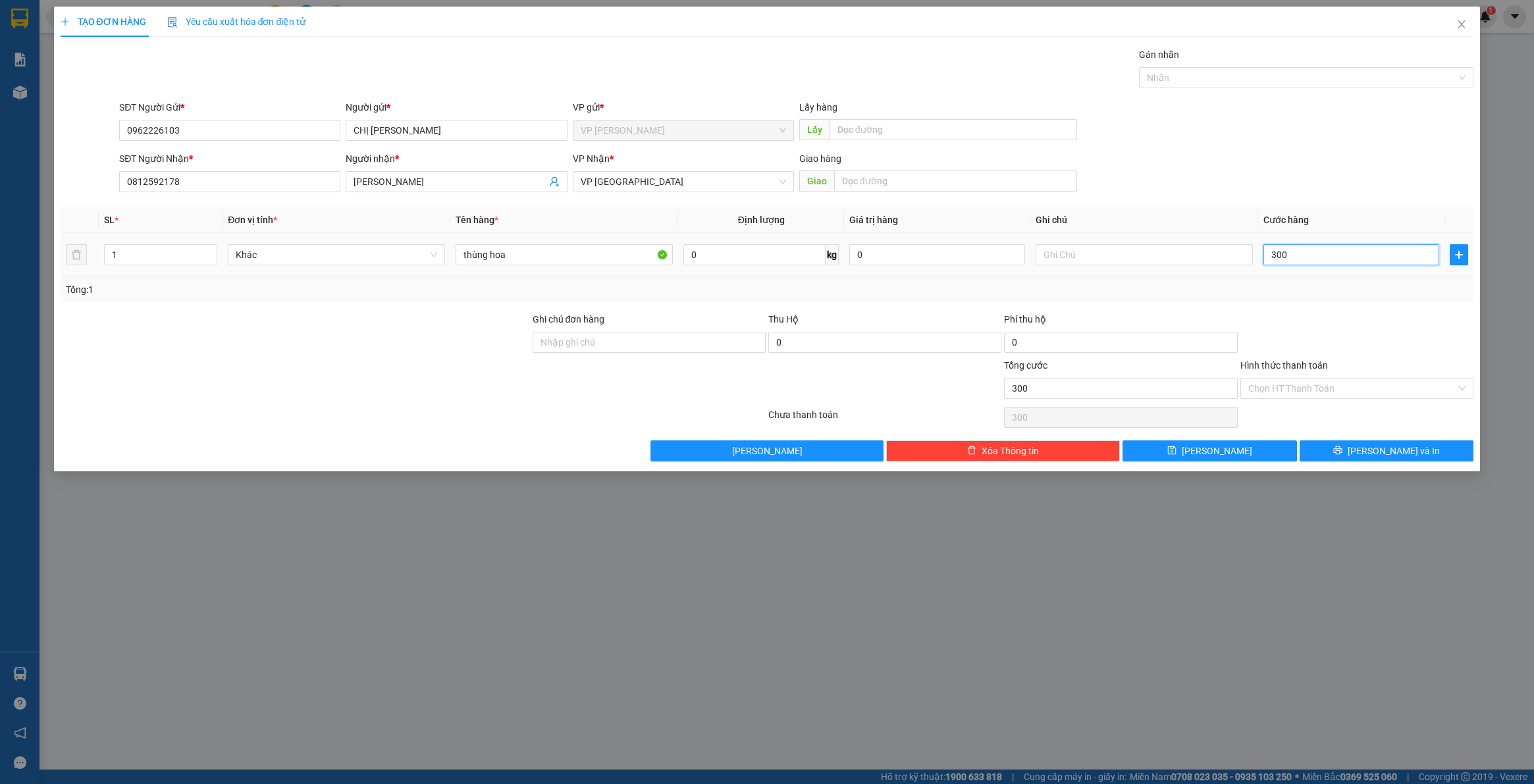
type input "3.000"
type input "30.000"
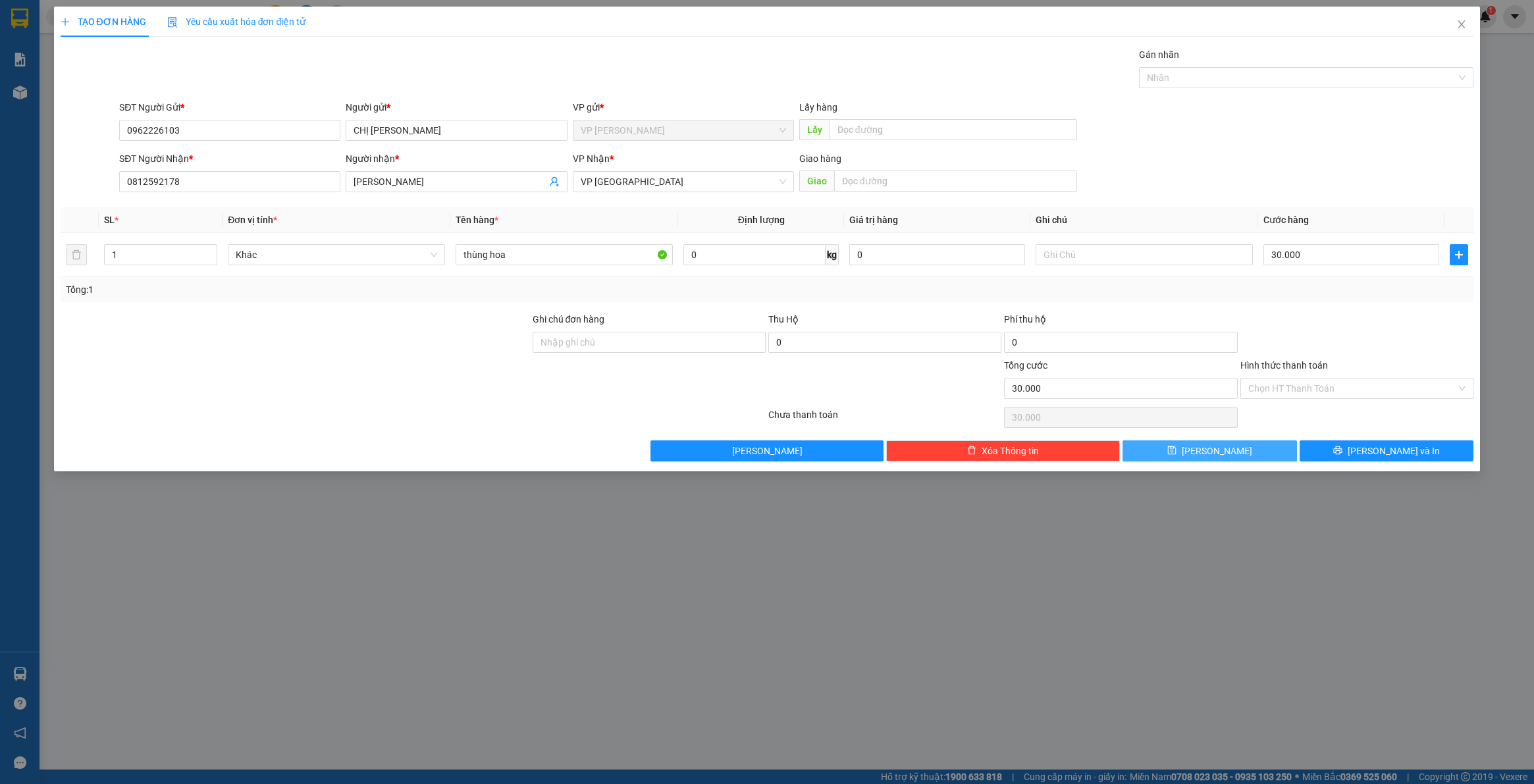
click at [1246, 457] on button "Lưu" at bounding box center [1210, 450] width 174 height 21
type input "0"
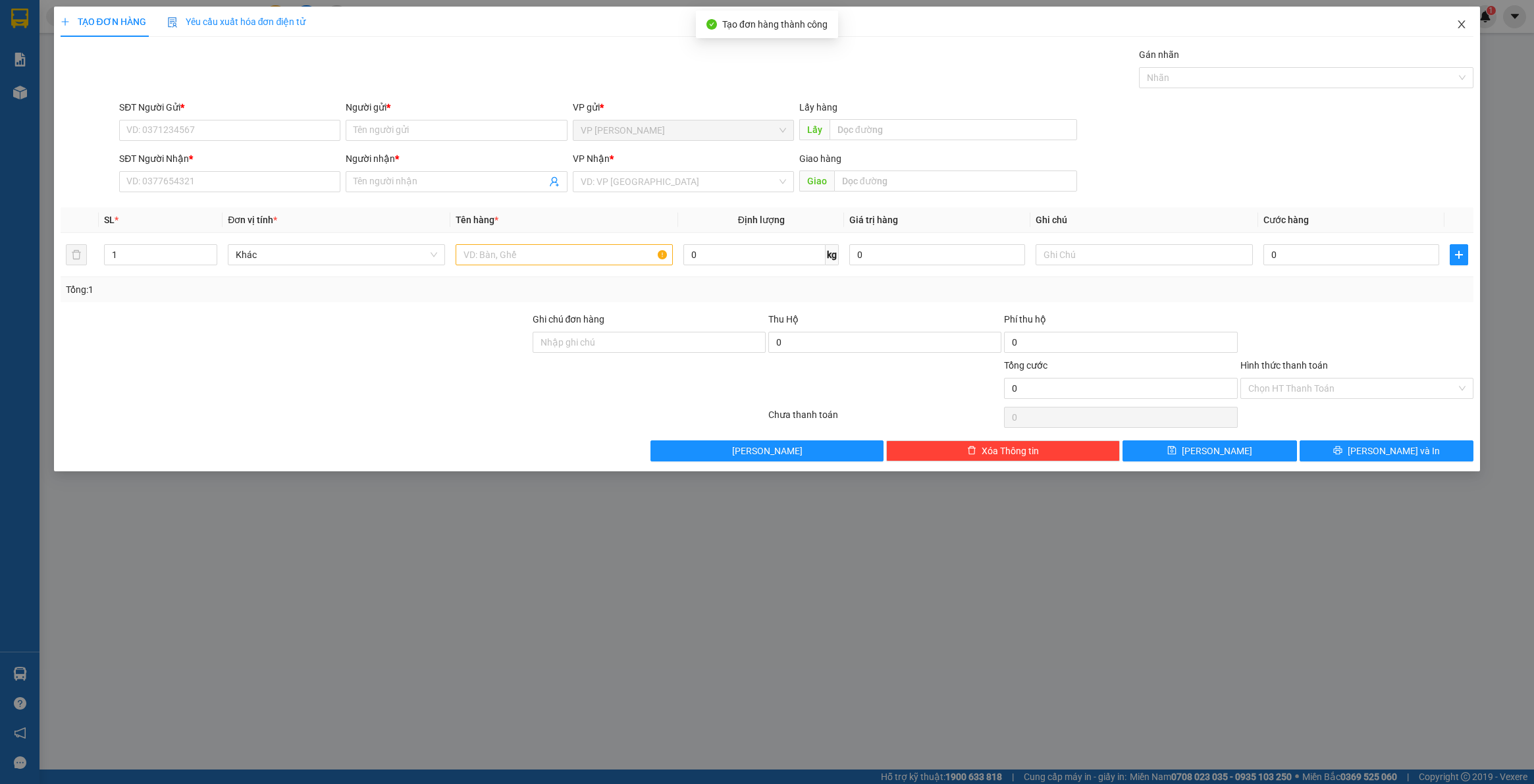
click at [1459, 18] on span "Close" at bounding box center [1461, 24] width 37 height 37
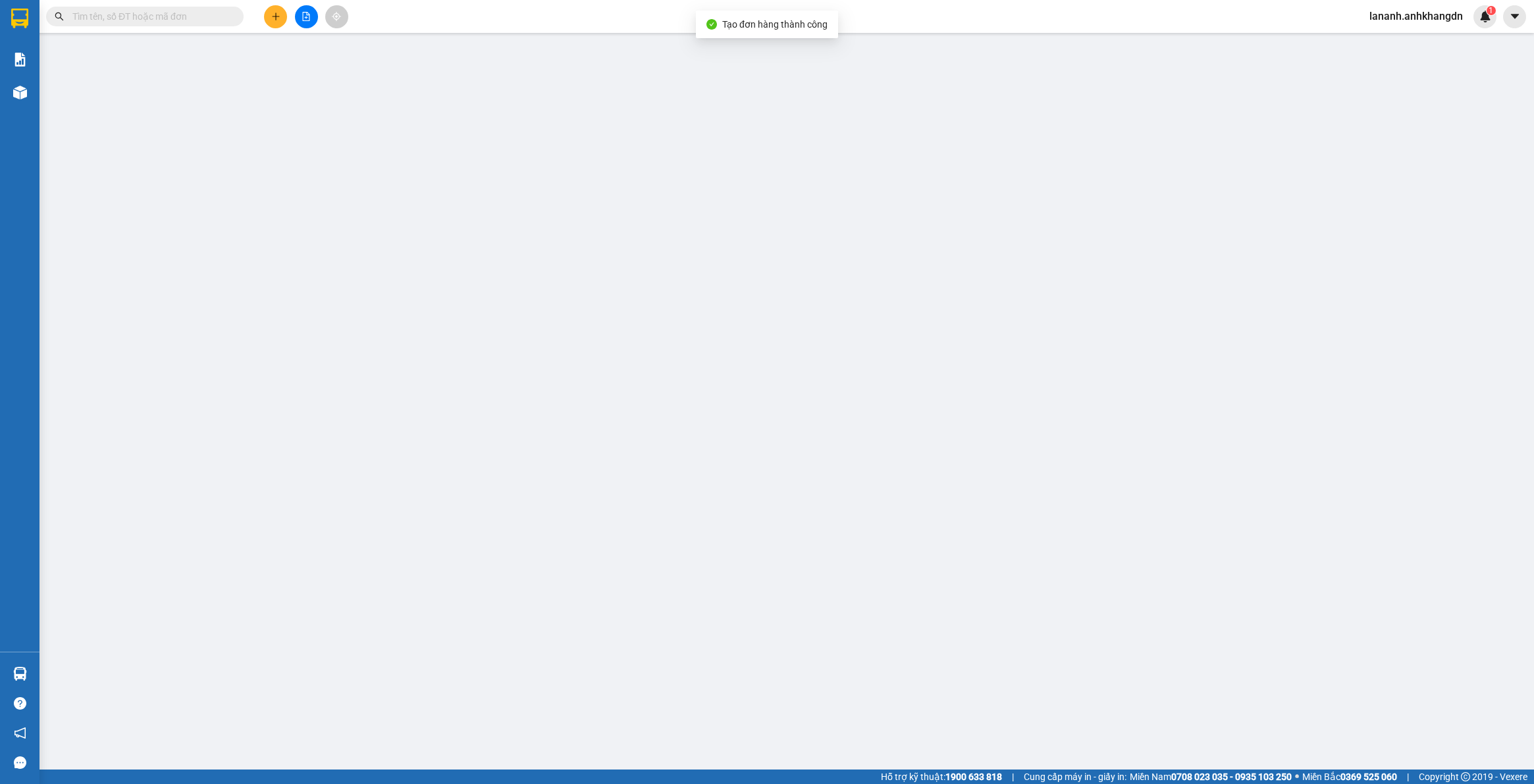
type input "0962226103"
type input "0812592178"
type input "40.000"
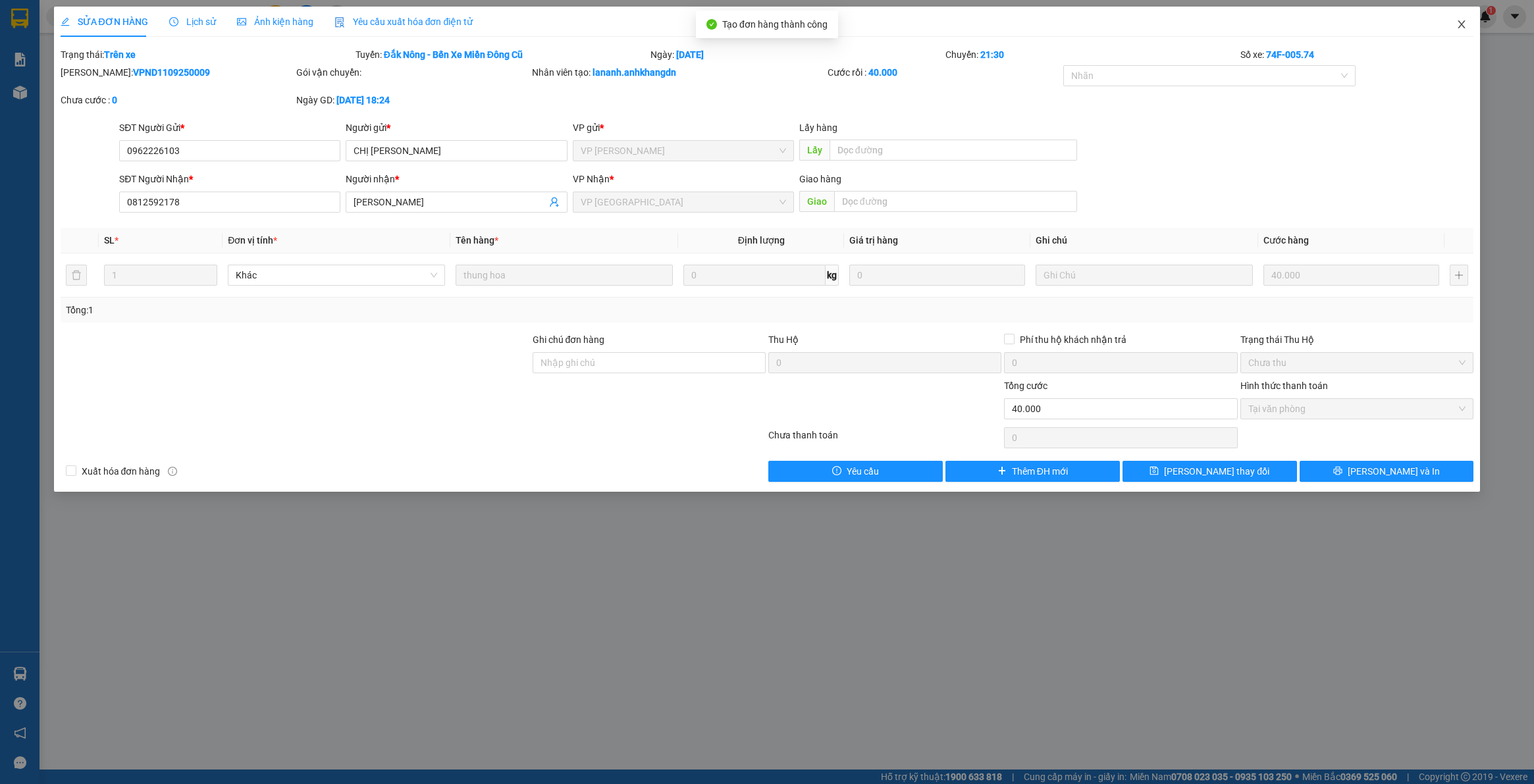
click at [1463, 18] on span "Close" at bounding box center [1461, 24] width 37 height 37
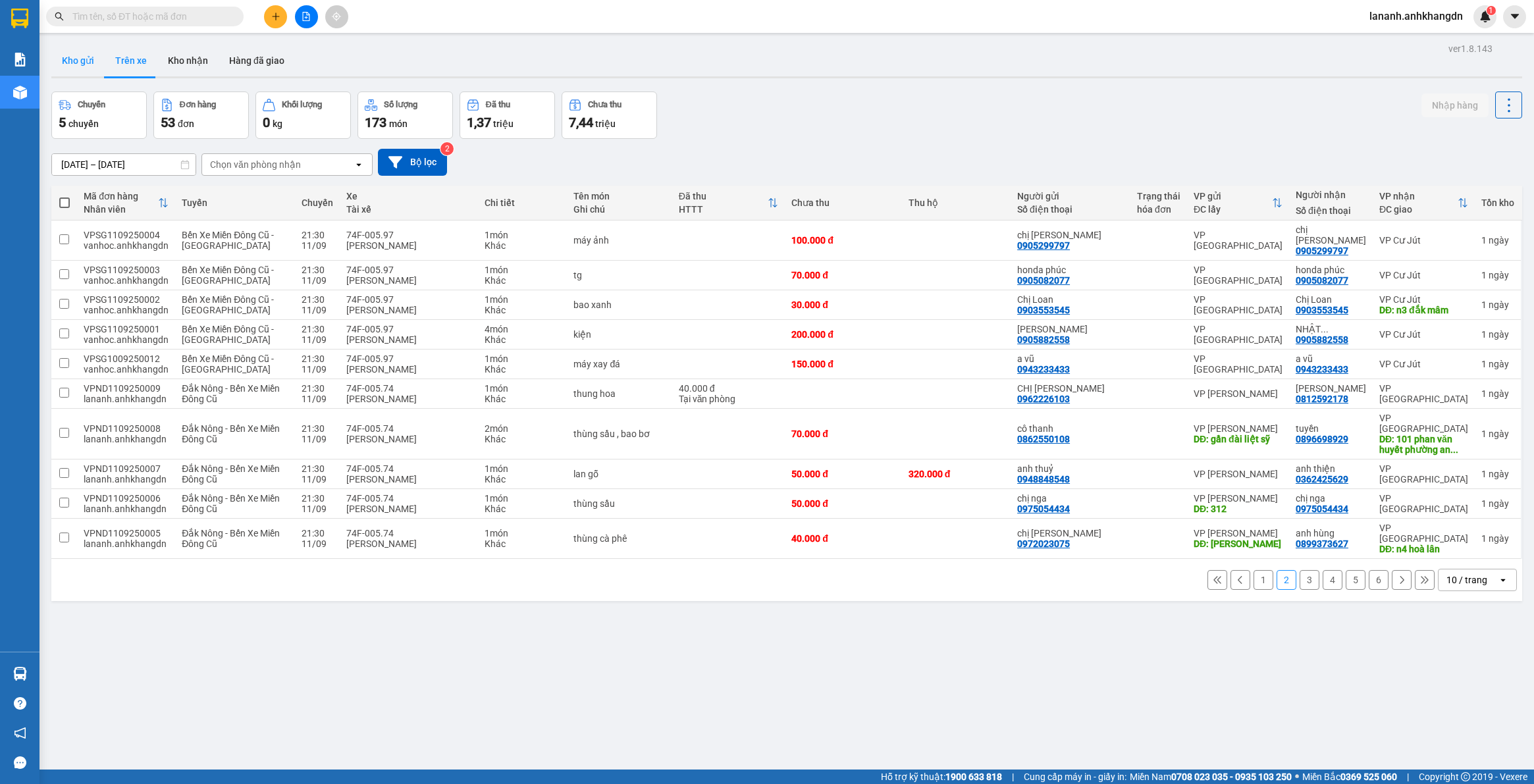
click at [66, 58] on button "Kho gửi" at bounding box center [78, 61] width 54 height 32
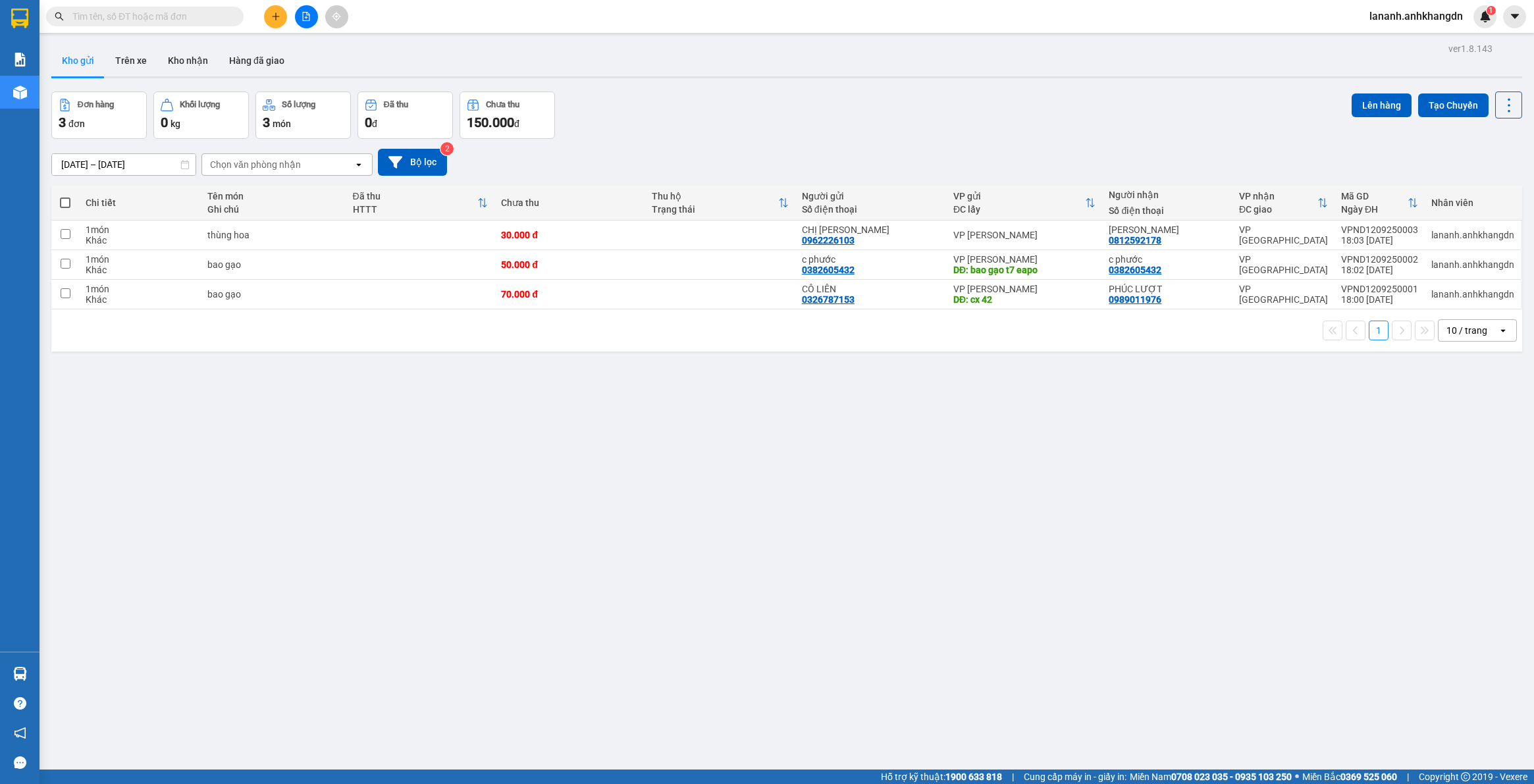
click at [70, 201] on span at bounding box center [65, 203] width 11 height 11
click at [65, 196] on input "checkbox" at bounding box center [65, 196] width 0 height 0
checkbox input "true"
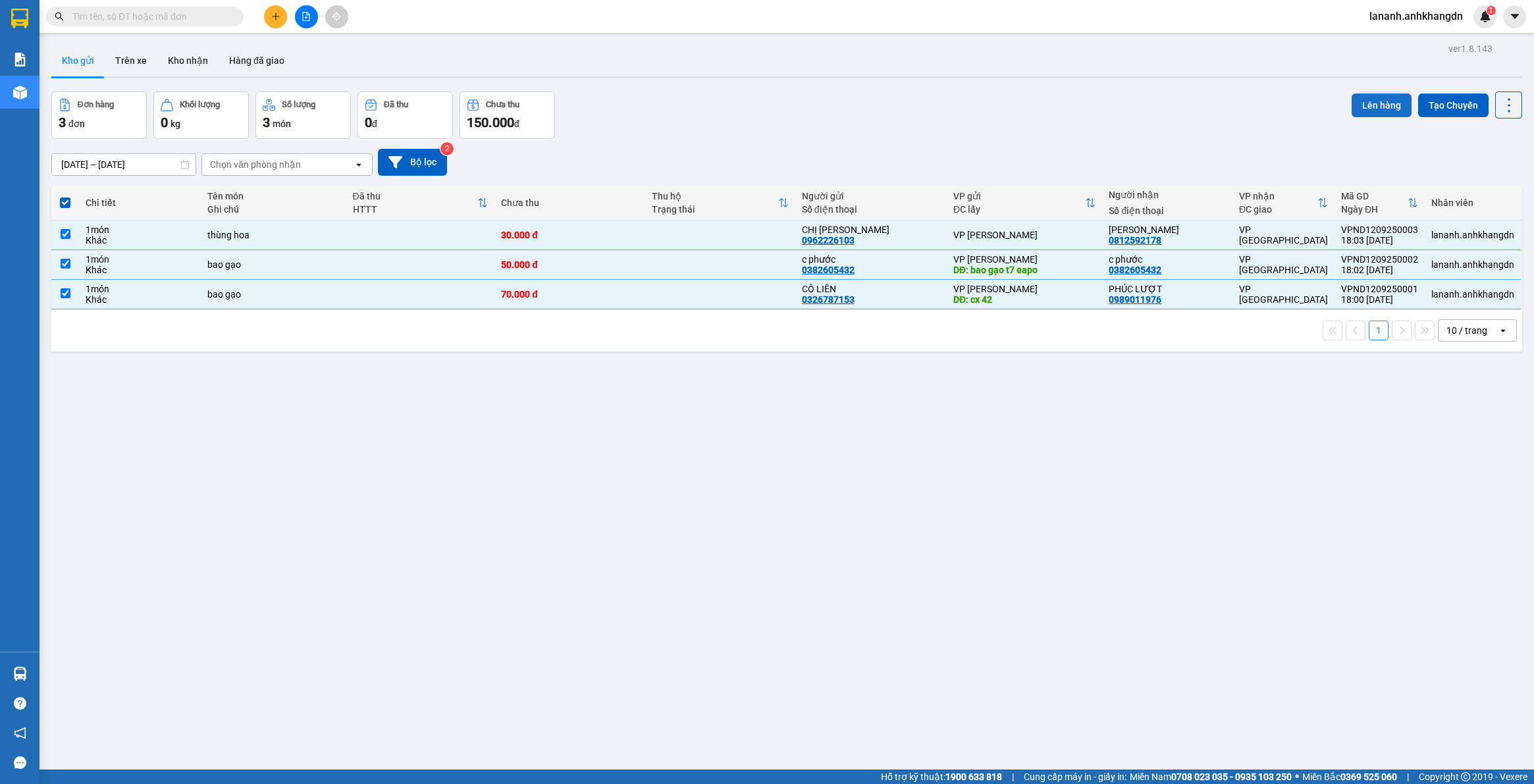
click at [1364, 103] on button "Lên hàng" at bounding box center [1382, 105] width 60 height 23
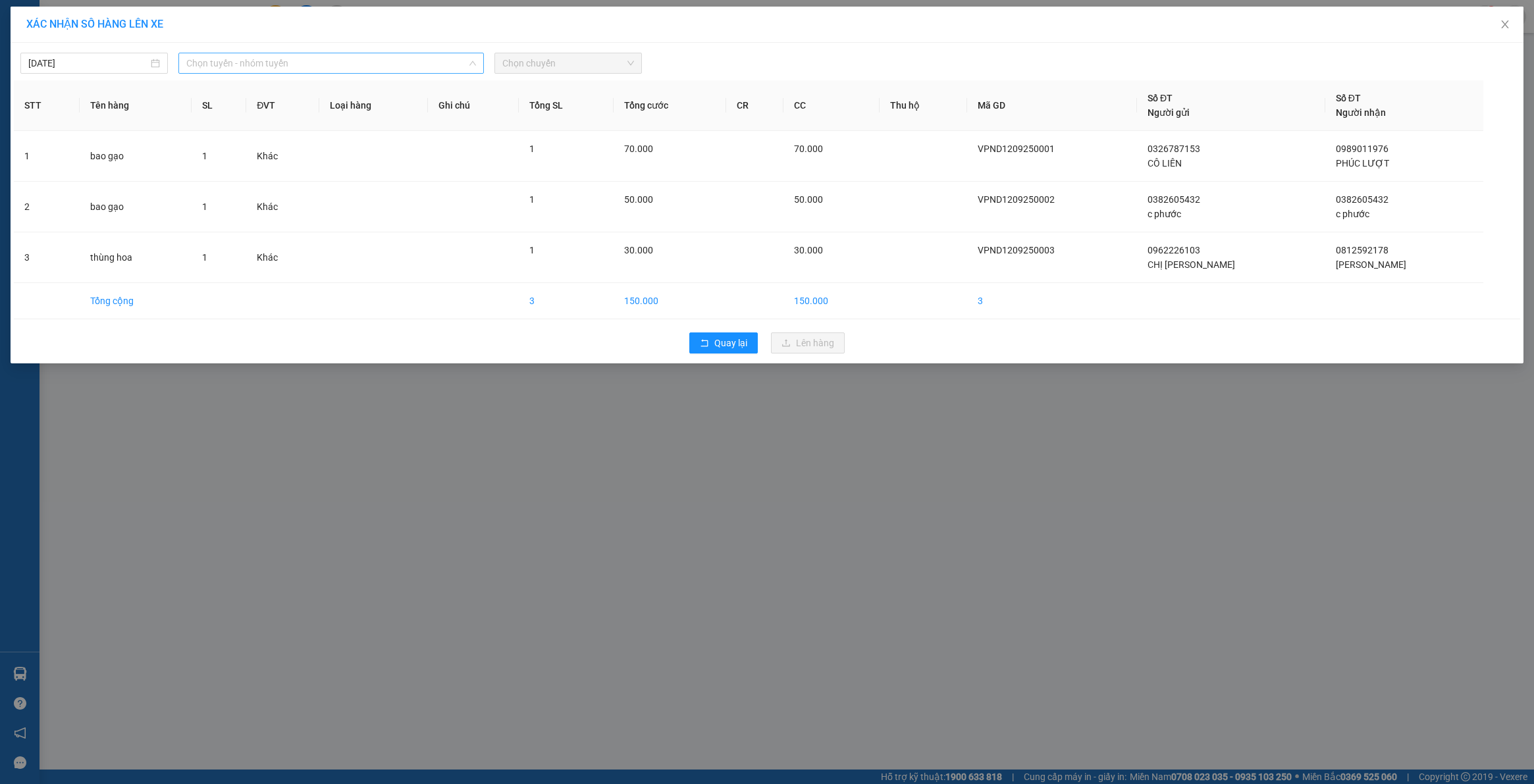
click at [298, 57] on span "Chọn tuyến - nhóm tuyến" at bounding box center [331, 63] width 289 height 19
click at [292, 110] on div "Danh sách tuyến Đắk Nông - Bến Xe Miền Đông Cũ Bến Xe Miền Đông Cũ - Đắk Nông" at bounding box center [331, 135] width 306 height 57
click at [291, 136] on li "Đắk Nông - Bến Xe Miền Đông Cũ" at bounding box center [331, 132] width 306 height 21
click at [560, 70] on span "Chọn chuyến" at bounding box center [568, 63] width 131 height 19
drag, startPoint x: 547, startPoint y: 126, endPoint x: 551, endPoint y: 134, distance: 8.9
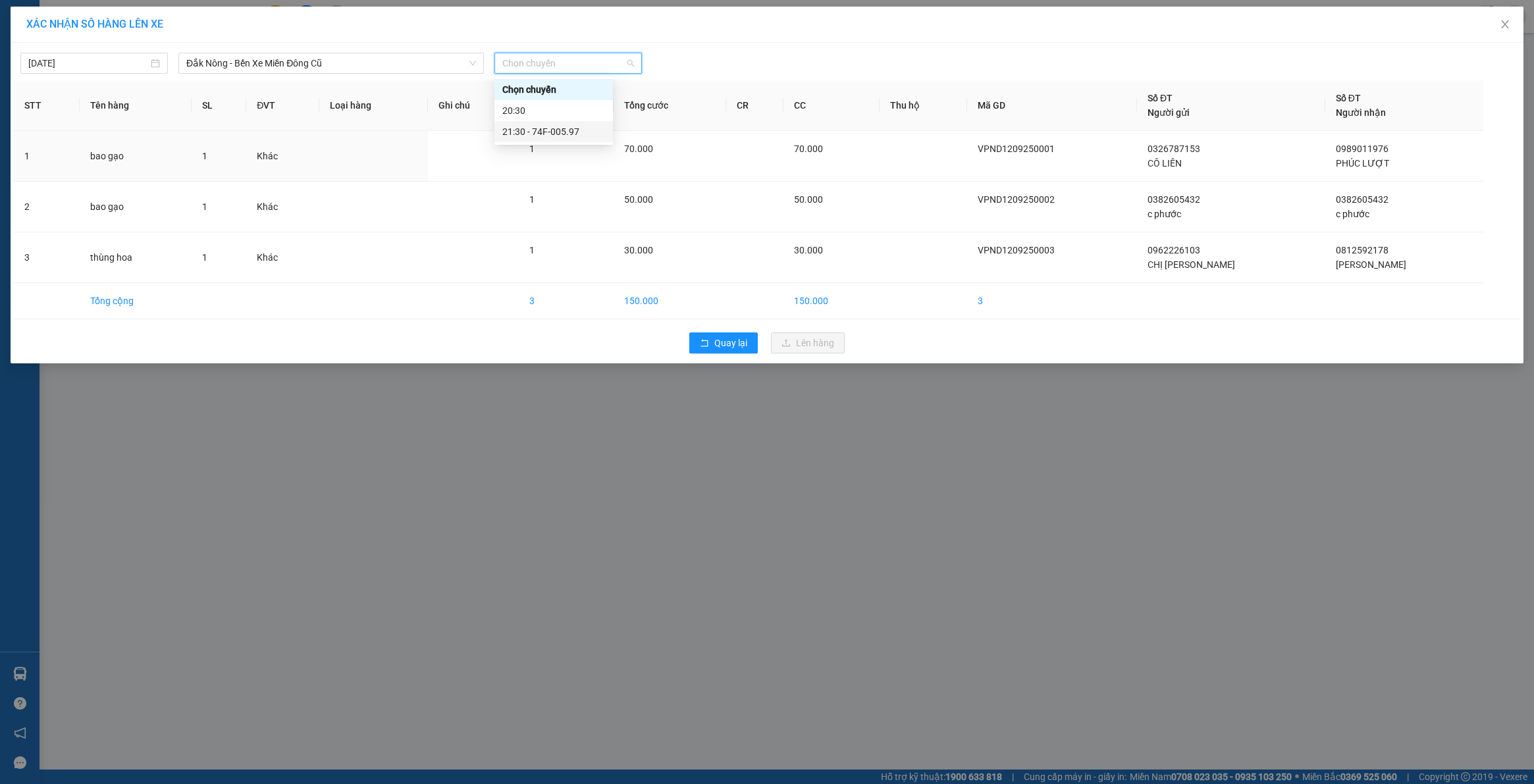
click at [547, 127] on div "21:30 - 74F-005.97" at bounding box center [554, 131] width 103 height 15
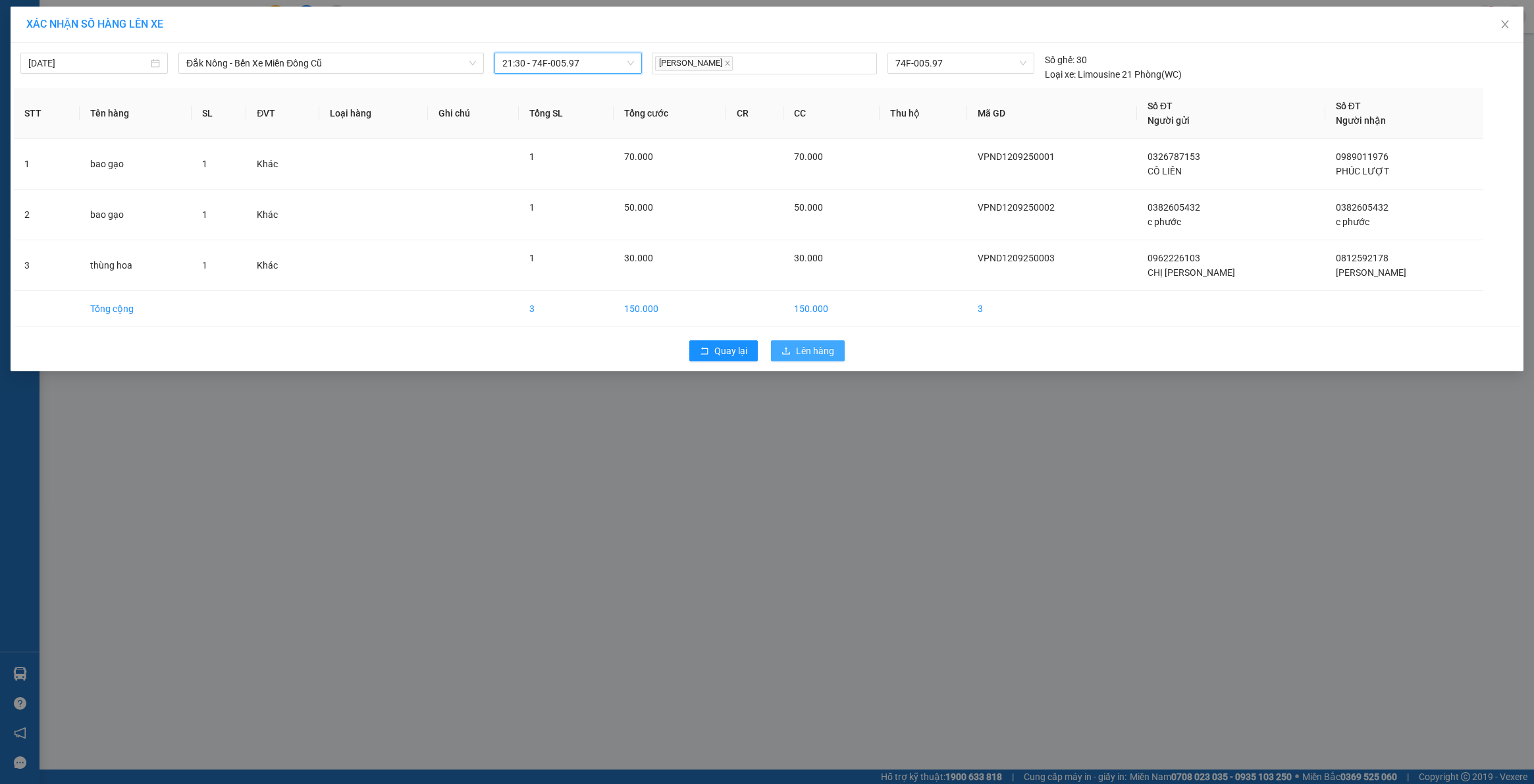
click at [827, 342] on button "Lên hàng" at bounding box center [807, 351] width 74 height 21
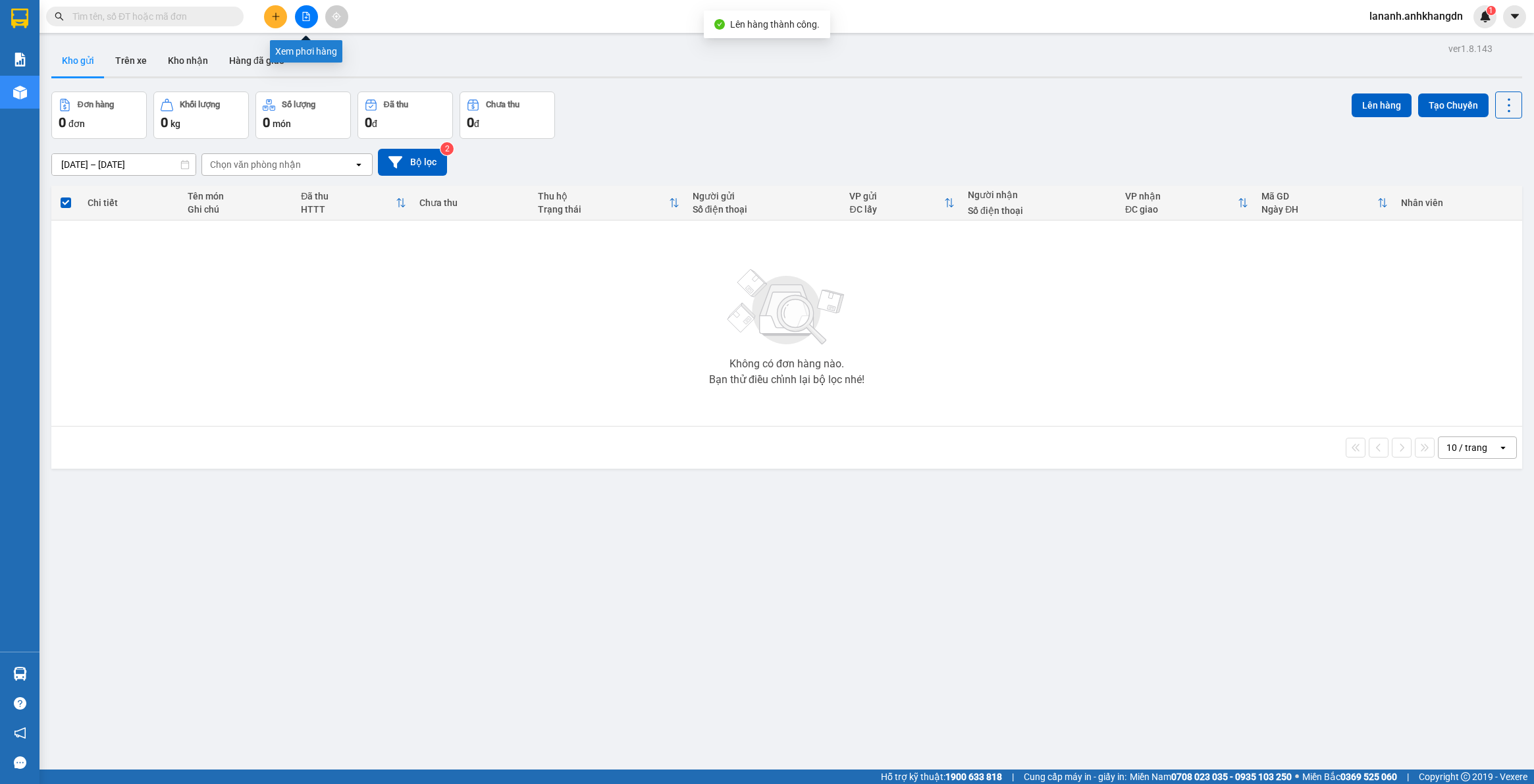
click at [303, 18] on icon "file-add" at bounding box center [306, 16] width 7 height 9
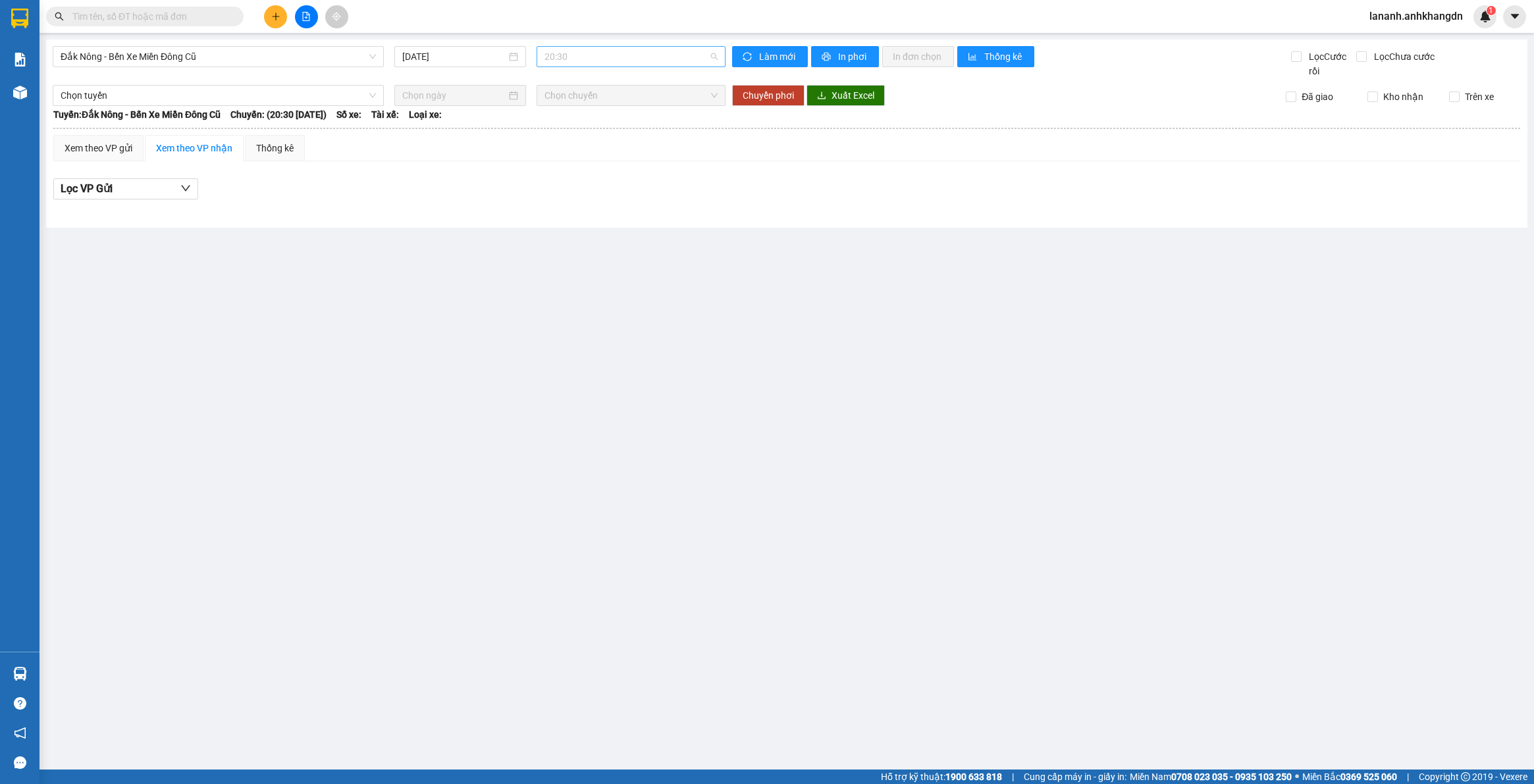
click at [668, 60] on span "20:30" at bounding box center [631, 56] width 173 height 19
click at [612, 129] on div "21:30 - 74F-005.97" at bounding box center [596, 125] width 103 height 15
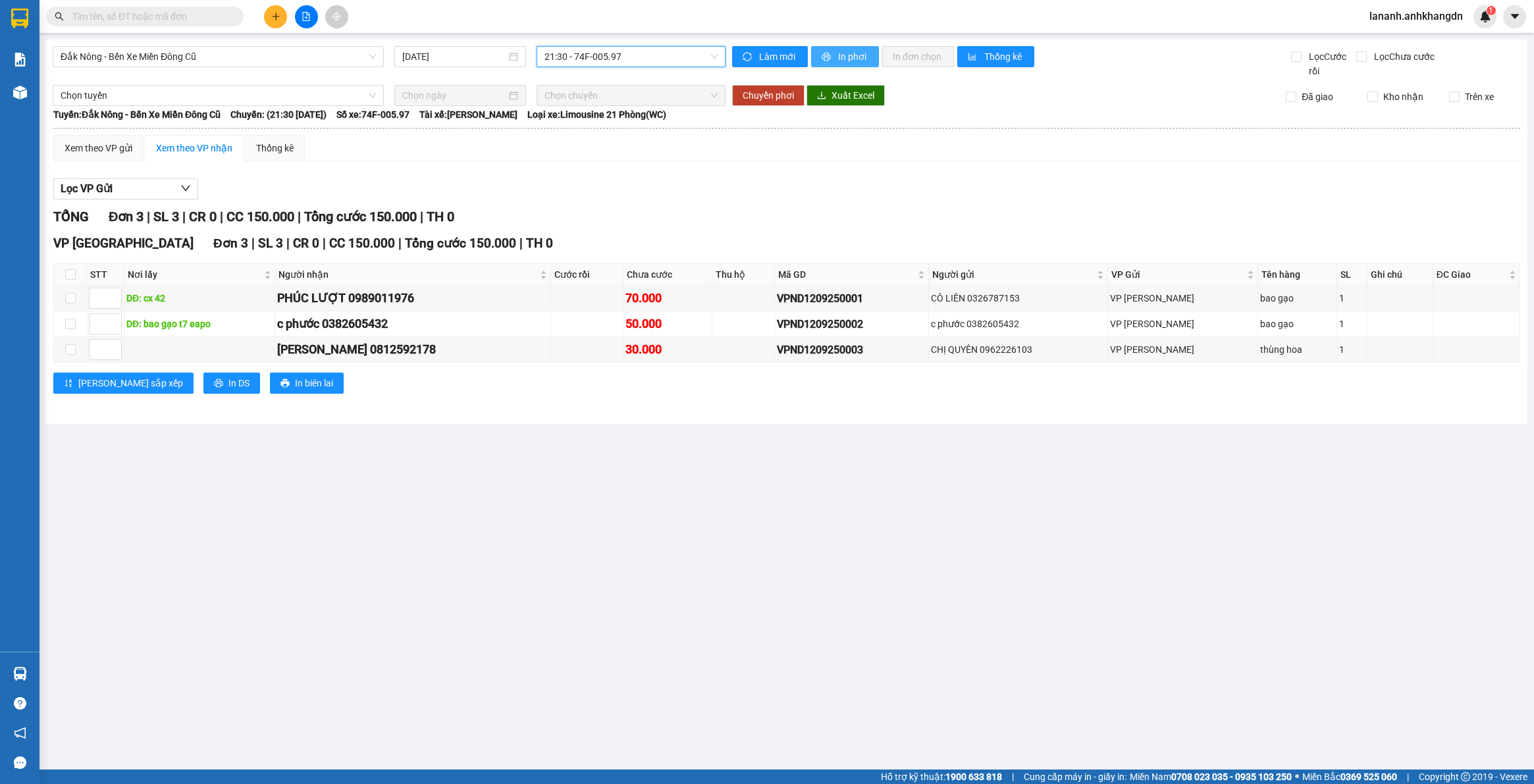
click at [829, 57] on icon "printer" at bounding box center [826, 57] width 9 height 9
